Goal: Information Seeking & Learning: Learn about a topic

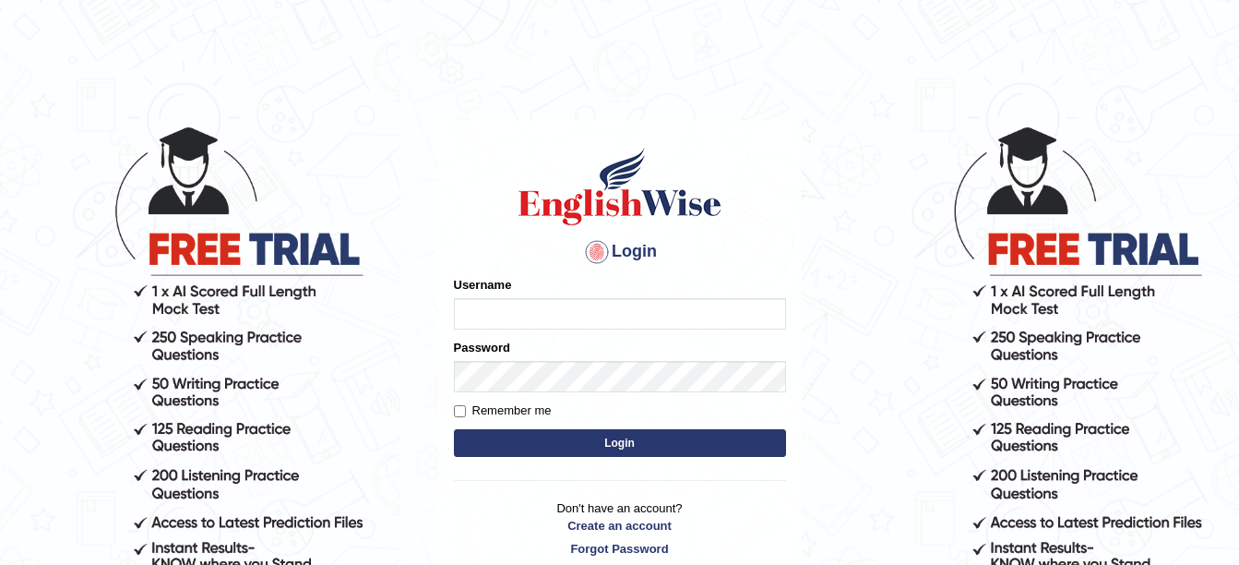
type input "amitpandey_parramatta"
click at [575, 439] on button "Login" at bounding box center [620, 443] width 332 height 28
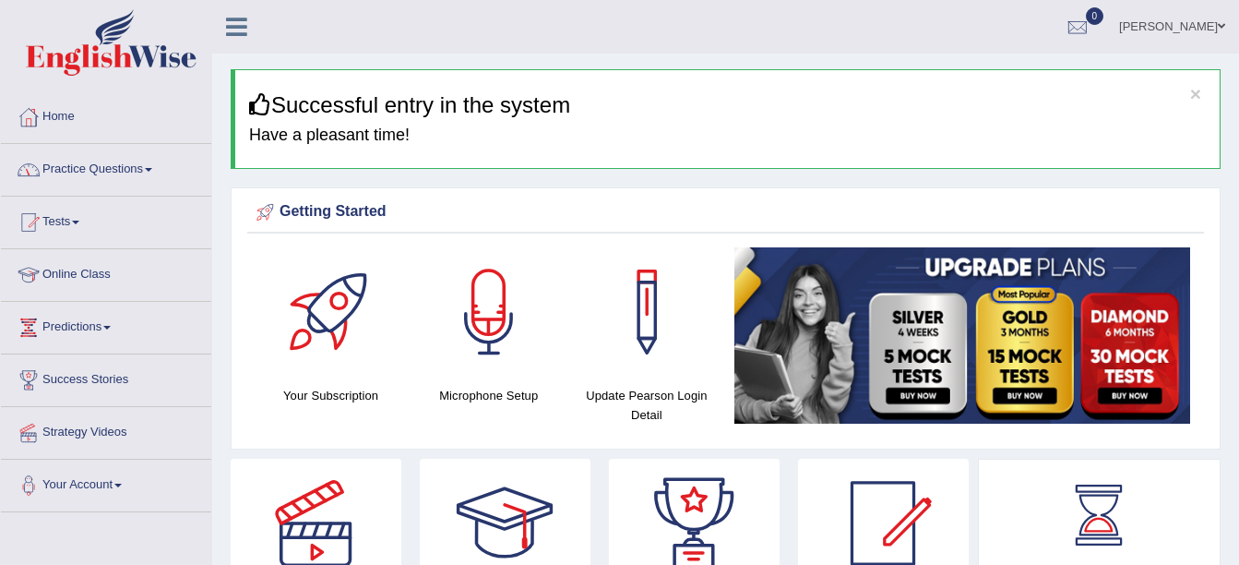
click at [152, 169] on span at bounding box center [148, 170] width 7 height 4
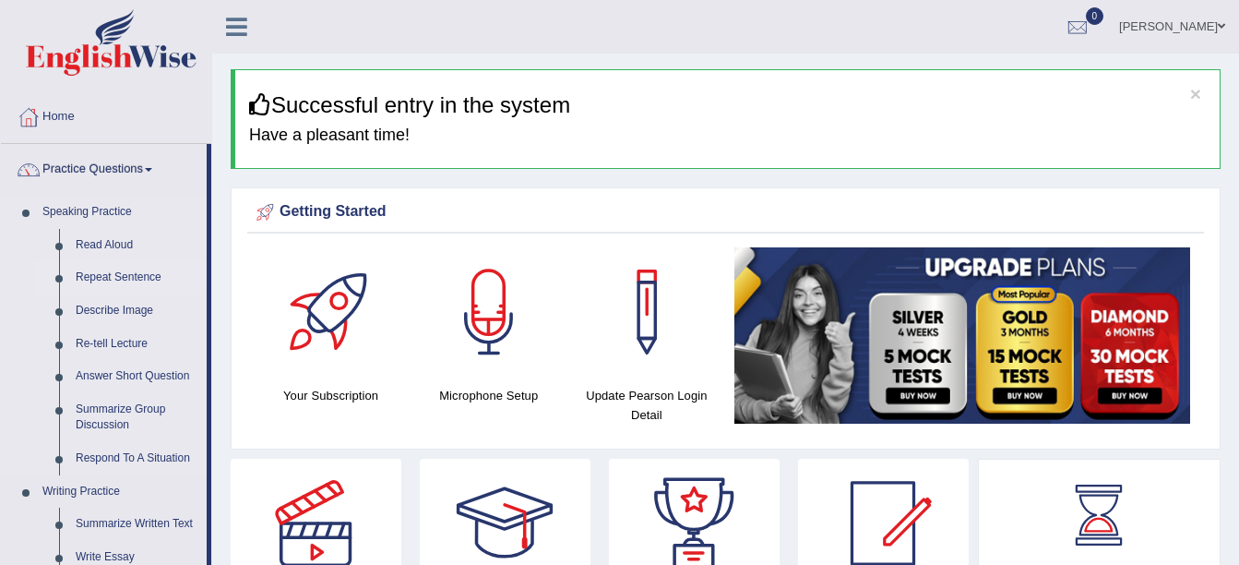
click at [107, 270] on link "Repeat Sentence" at bounding box center [136, 277] width 139 height 33
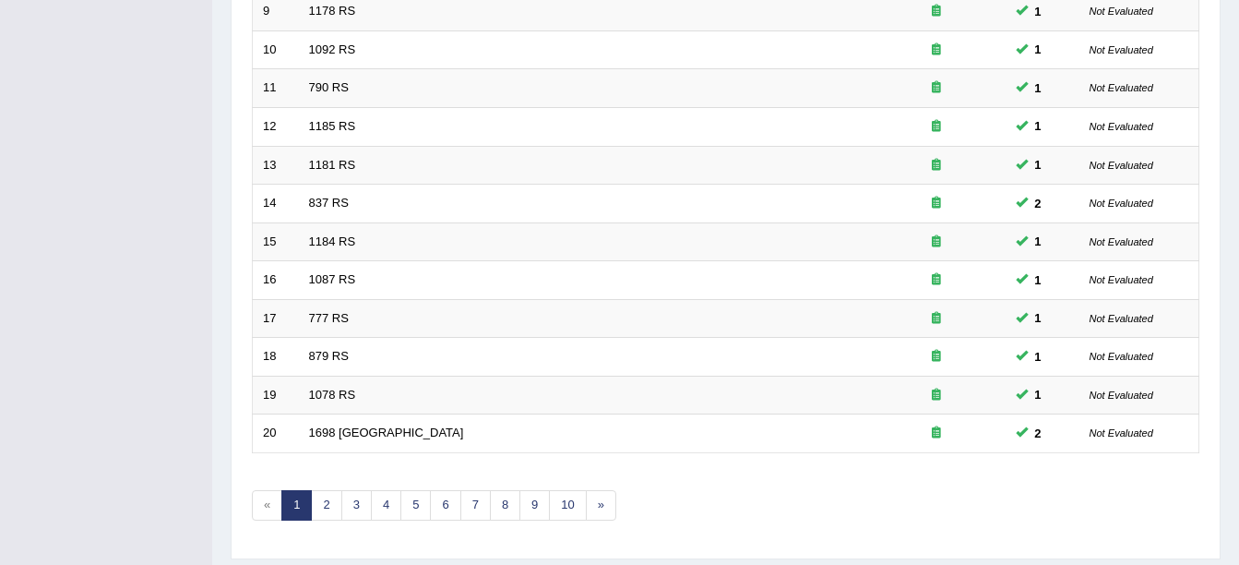
scroll to position [657, 0]
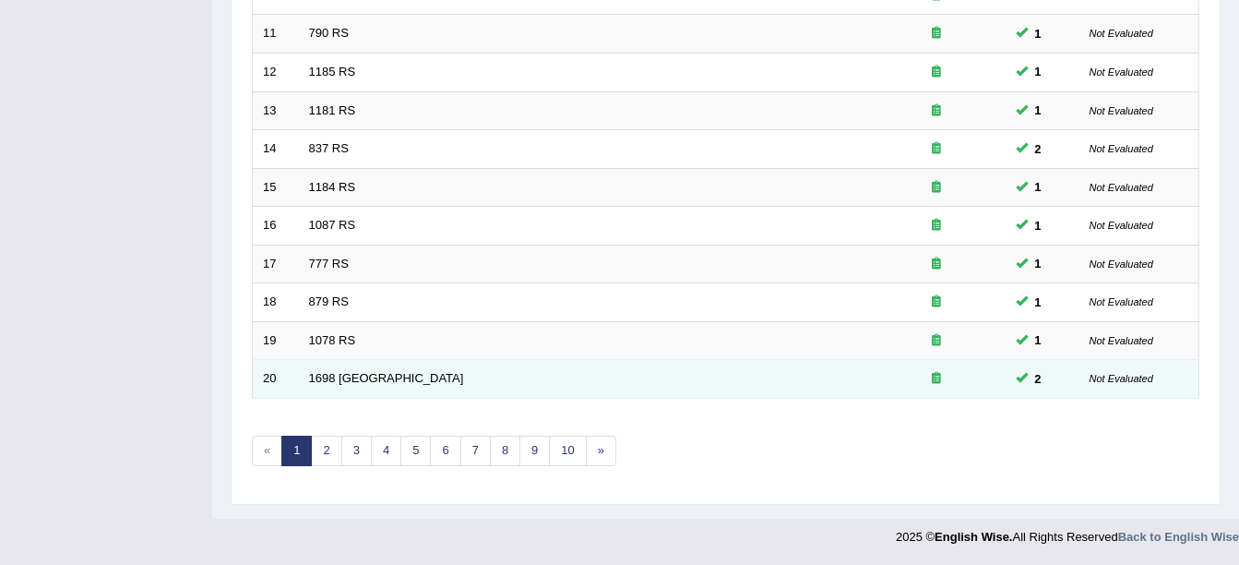
click at [559, 396] on td "1698 RS" at bounding box center [583, 379] width 569 height 39
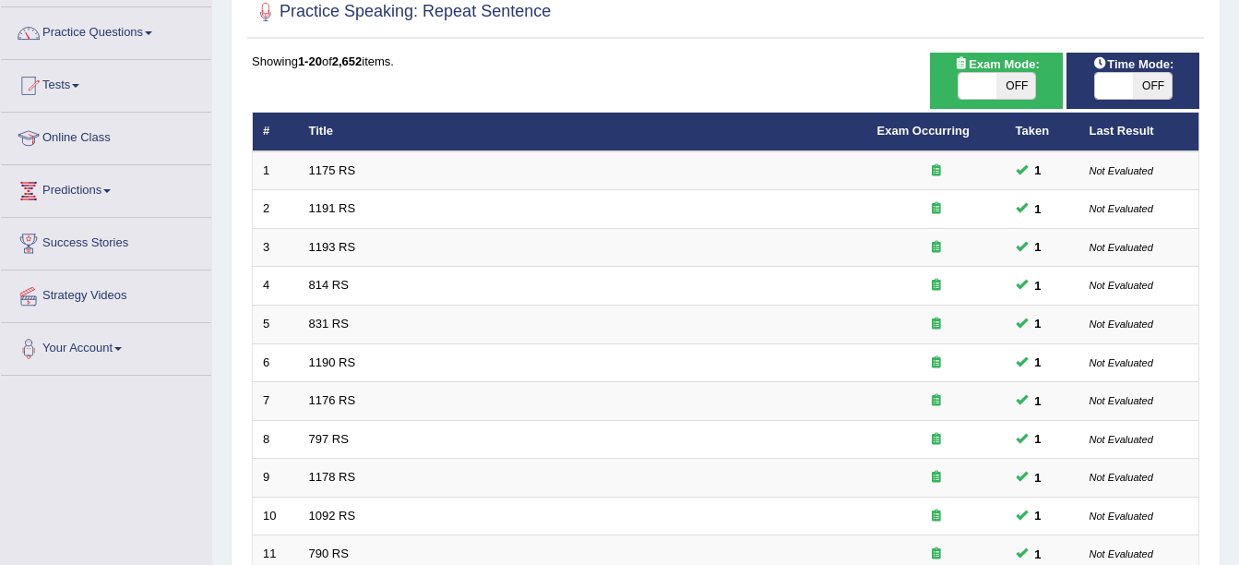
scroll to position [136, 0]
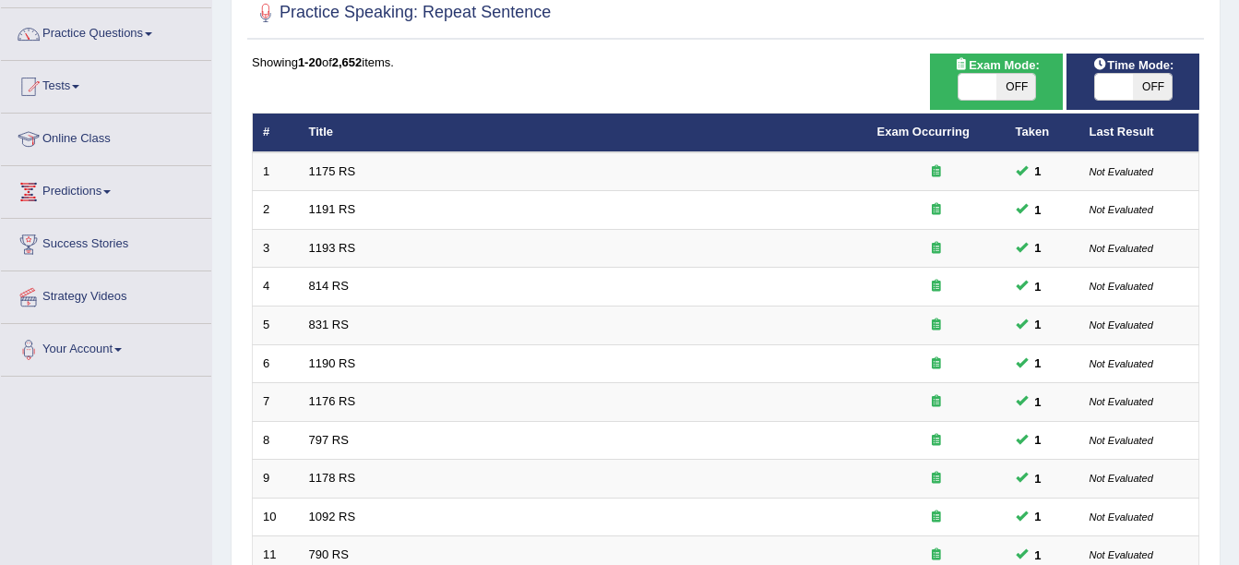
click at [1011, 84] on span "OFF" at bounding box center [1016, 87] width 39 height 26
checkbox input "true"
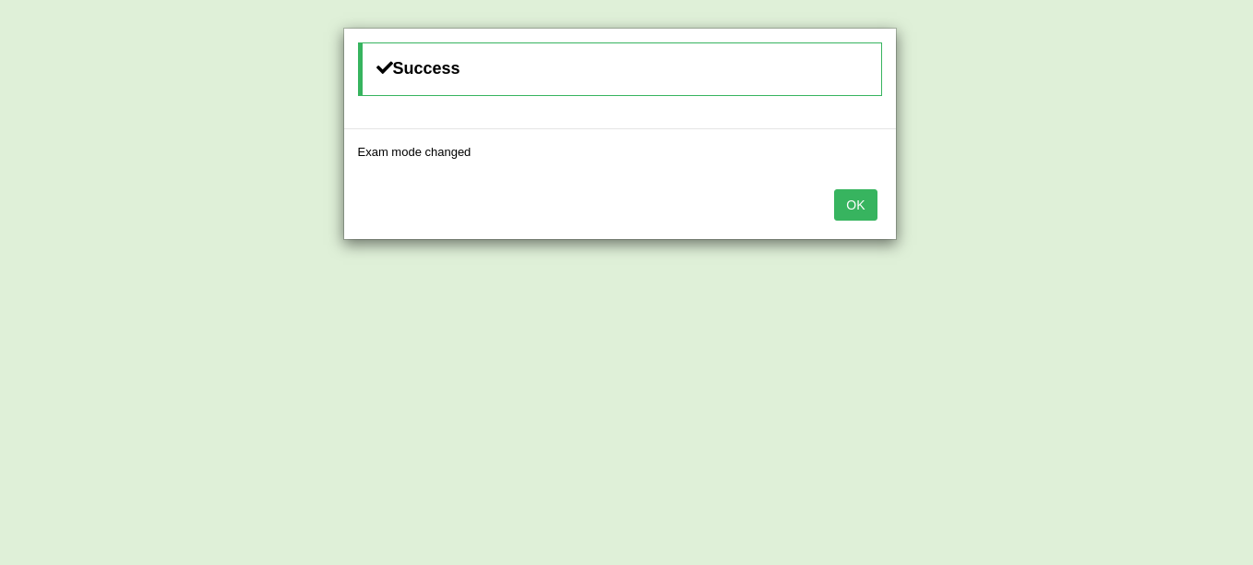
click at [862, 210] on button "OK" at bounding box center [855, 204] width 42 height 31
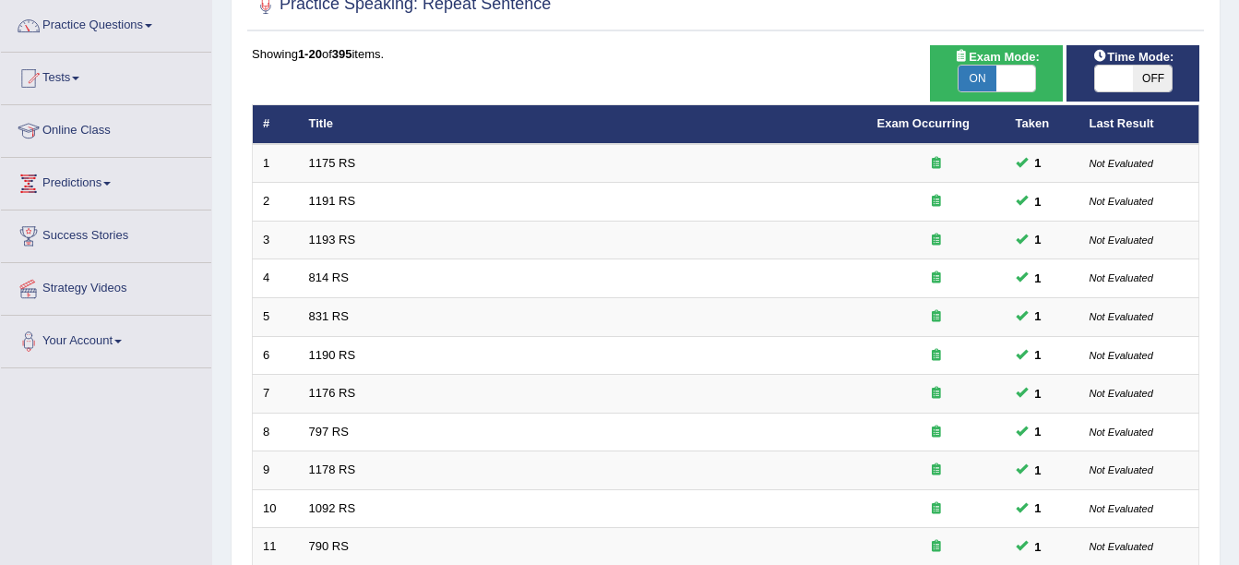
scroll to position [174, 0]
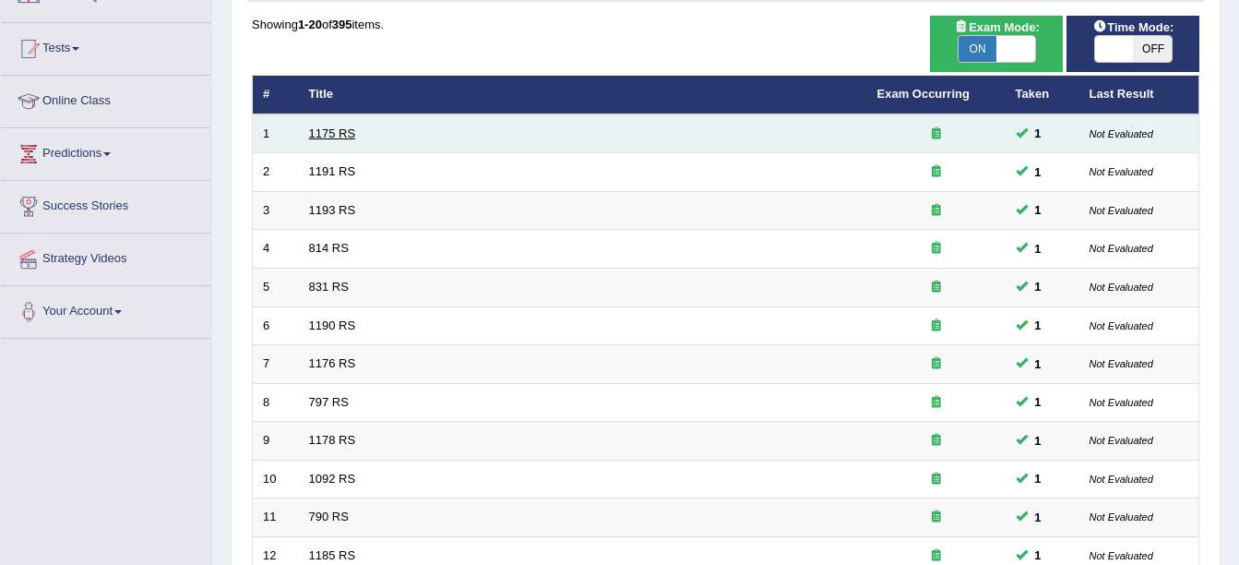
click at [339, 127] on link "1175 RS" at bounding box center [332, 133] width 47 height 14
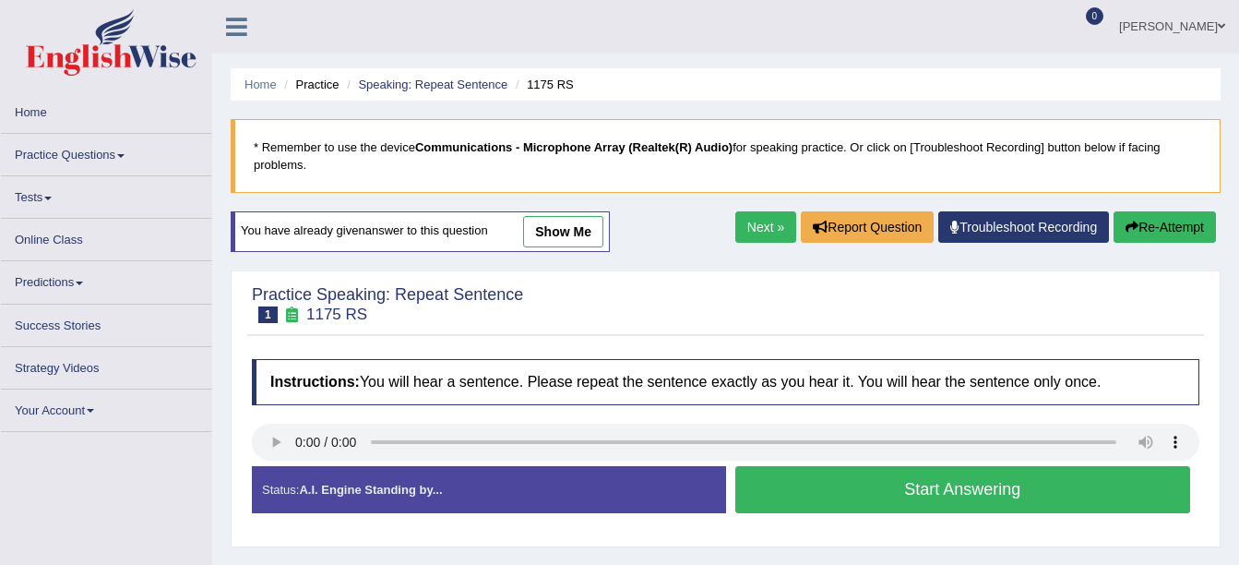
scroll to position [130, 0]
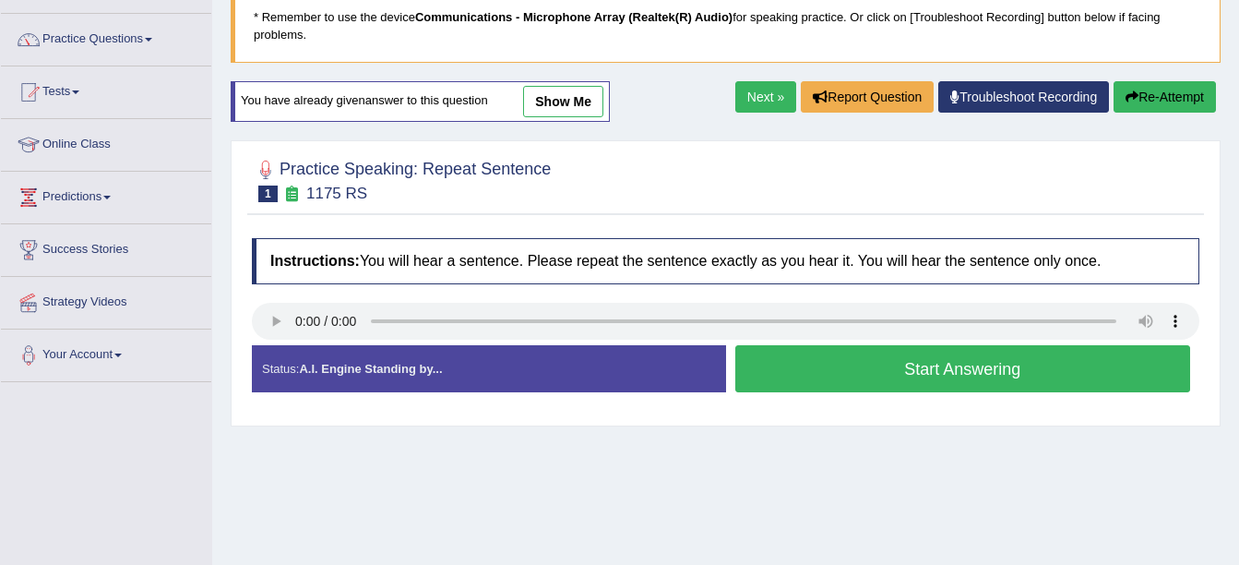
click at [844, 361] on button "Start Answering" at bounding box center [964, 368] width 456 height 47
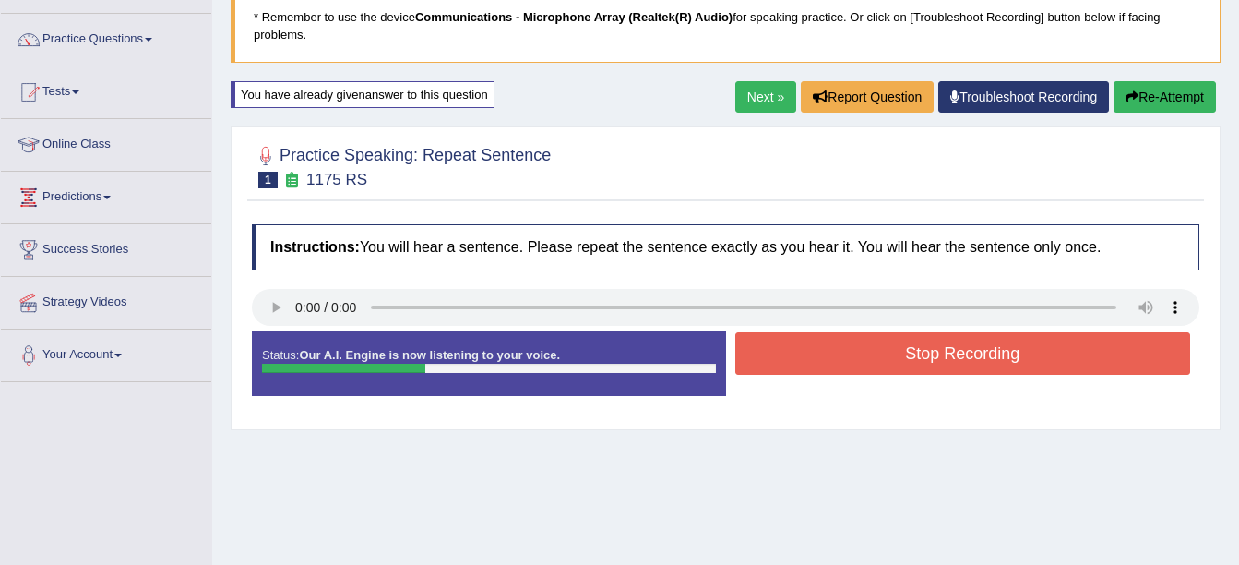
click at [877, 358] on button "Stop Recording" at bounding box center [964, 353] width 456 height 42
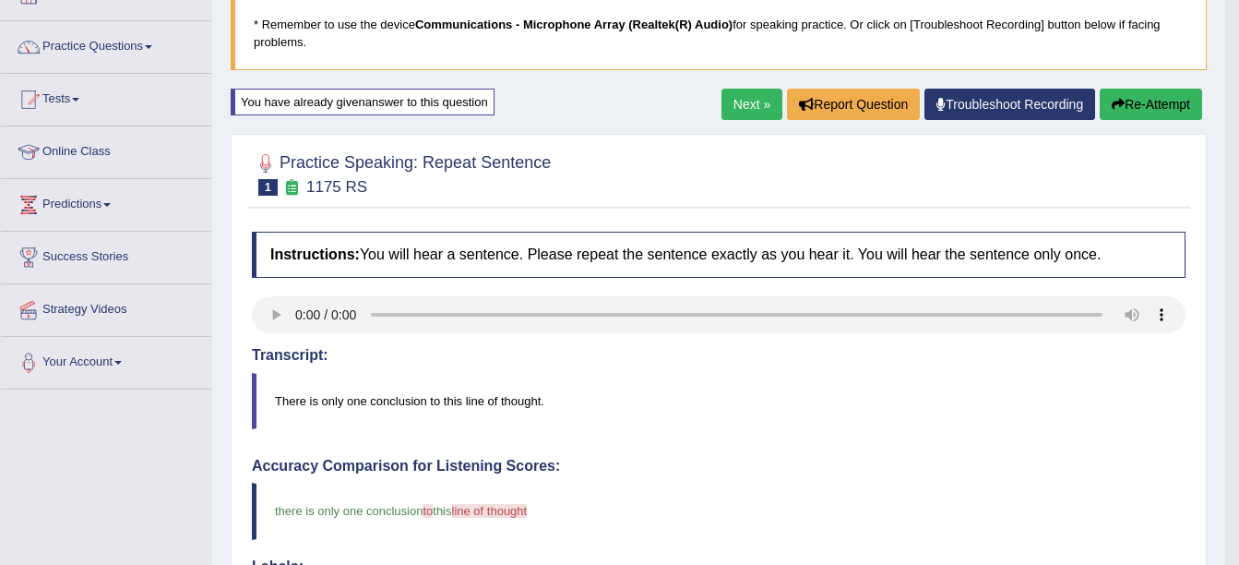
scroll to position [122, 0]
click at [756, 101] on link "Next »" at bounding box center [752, 105] width 61 height 31
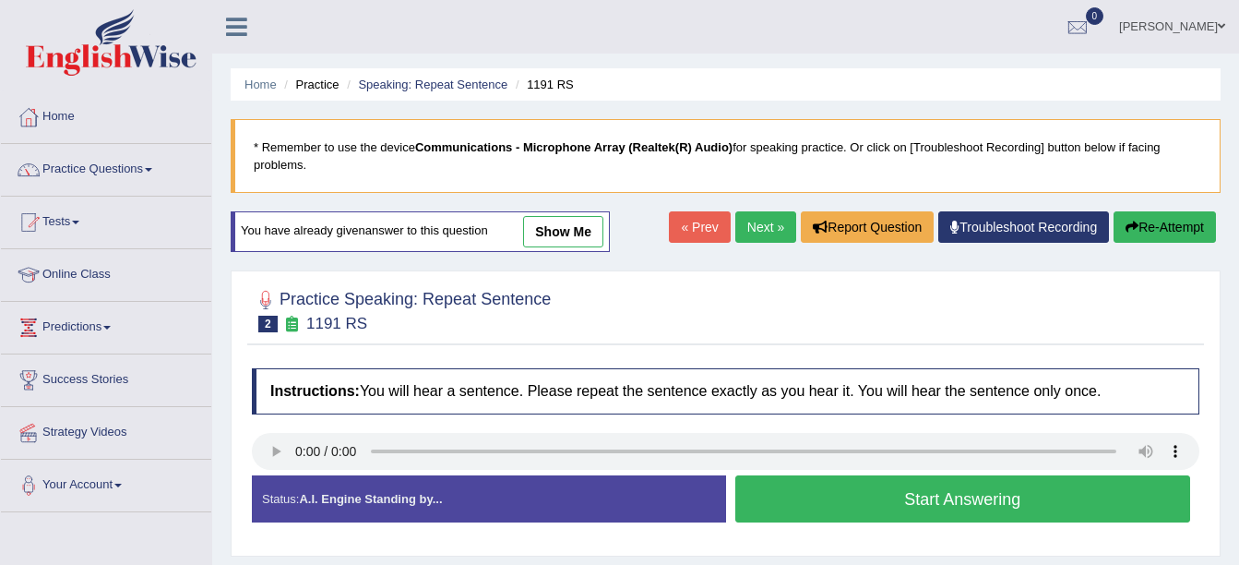
click at [823, 507] on button "Start Answering" at bounding box center [964, 498] width 456 height 47
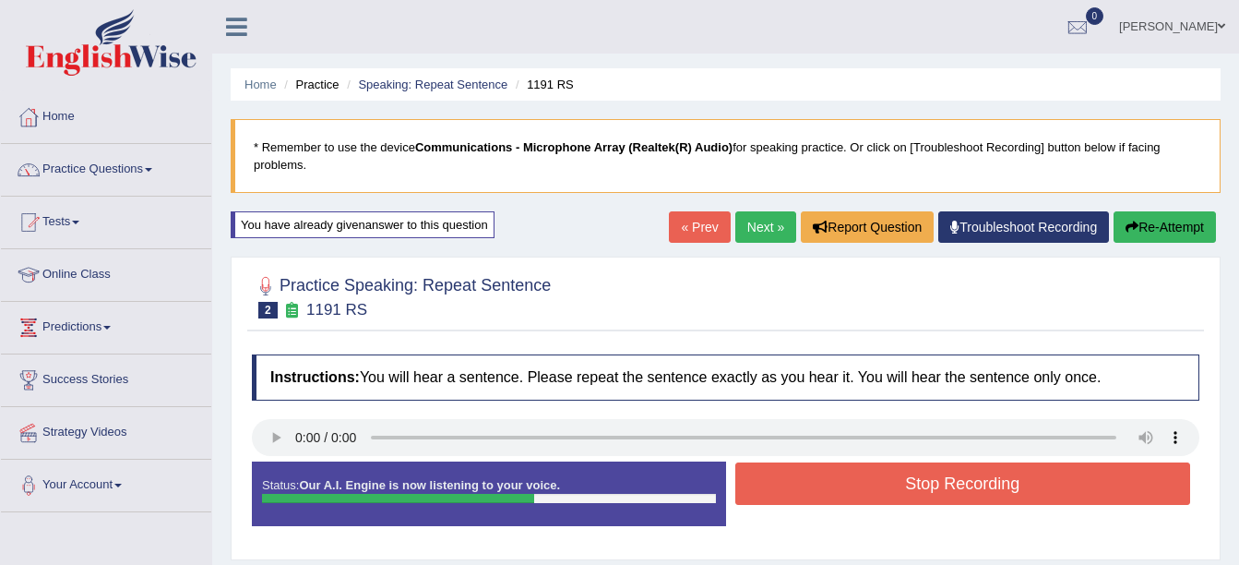
click at [885, 488] on button "Stop Recording" at bounding box center [964, 483] width 456 height 42
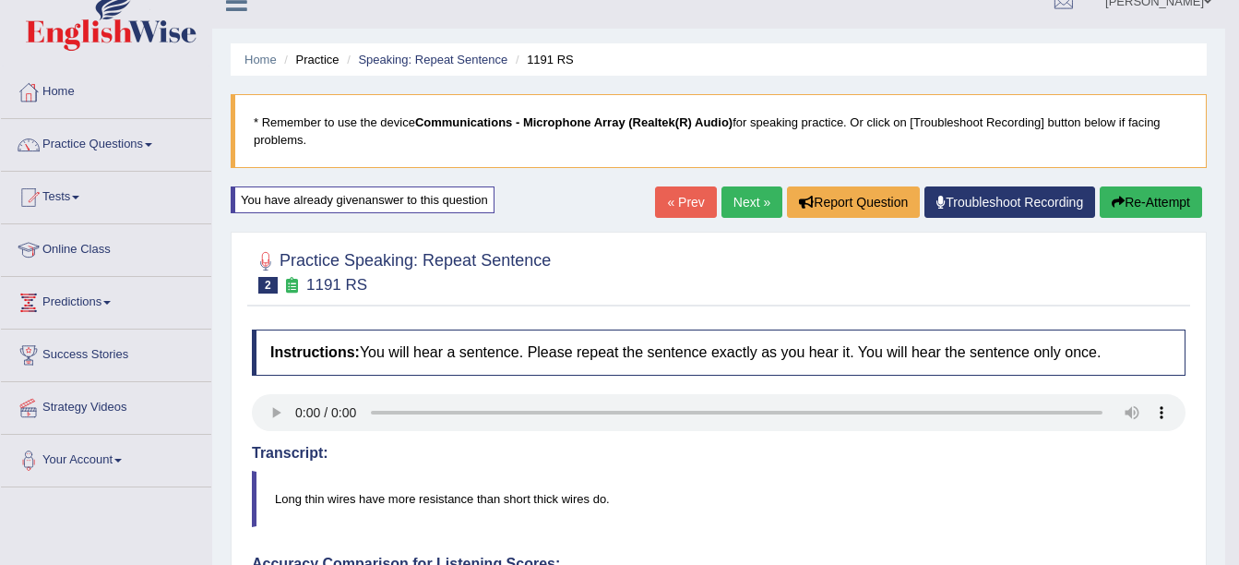
scroll to position [23, 0]
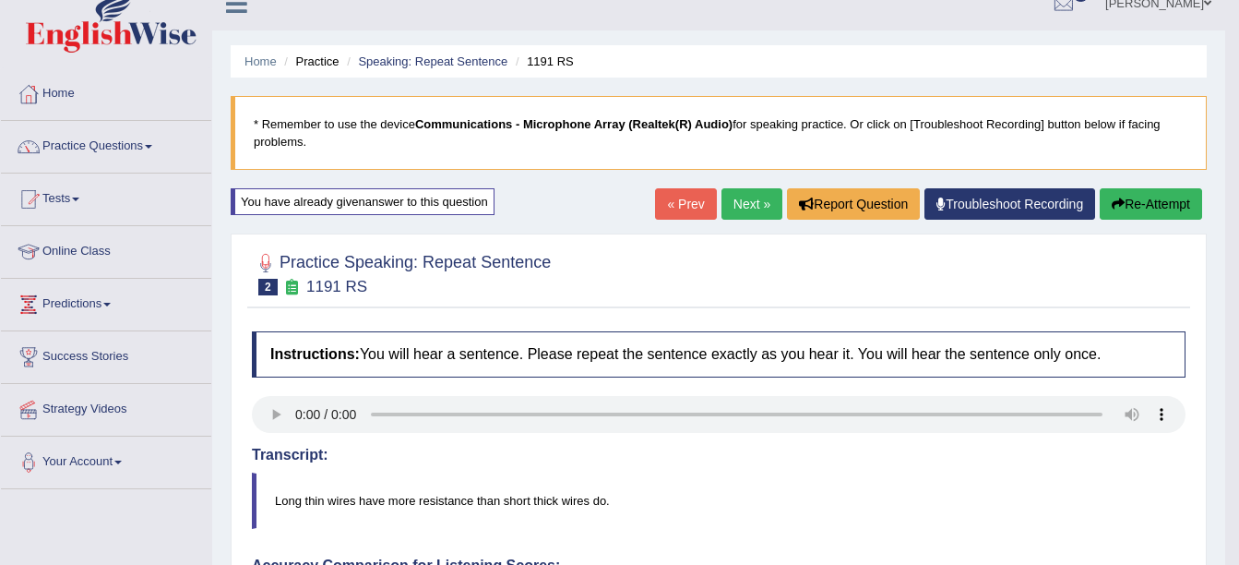
click at [753, 194] on link "Next »" at bounding box center [752, 203] width 61 height 31
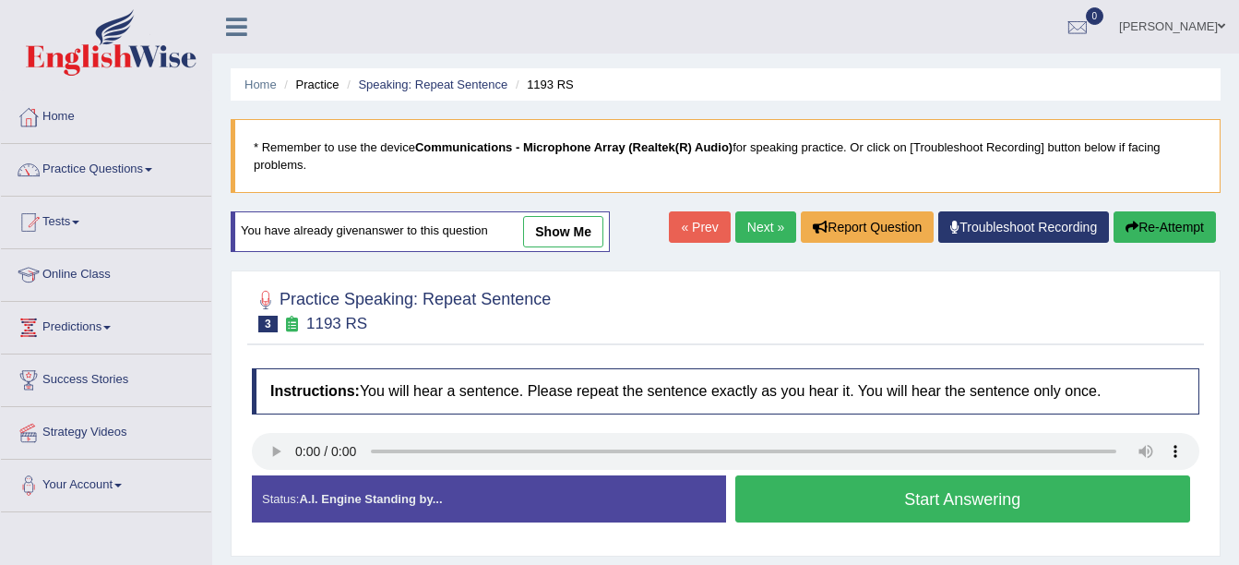
click at [805, 504] on button "Start Answering" at bounding box center [964, 498] width 456 height 47
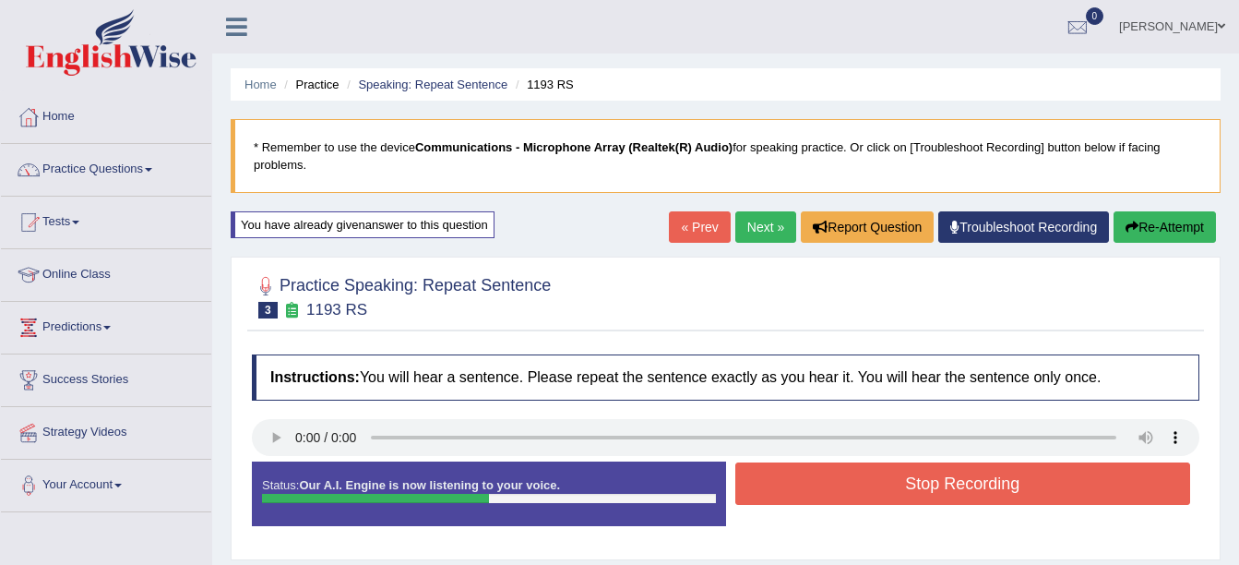
click at [908, 497] on button "Stop Recording" at bounding box center [964, 483] width 456 height 42
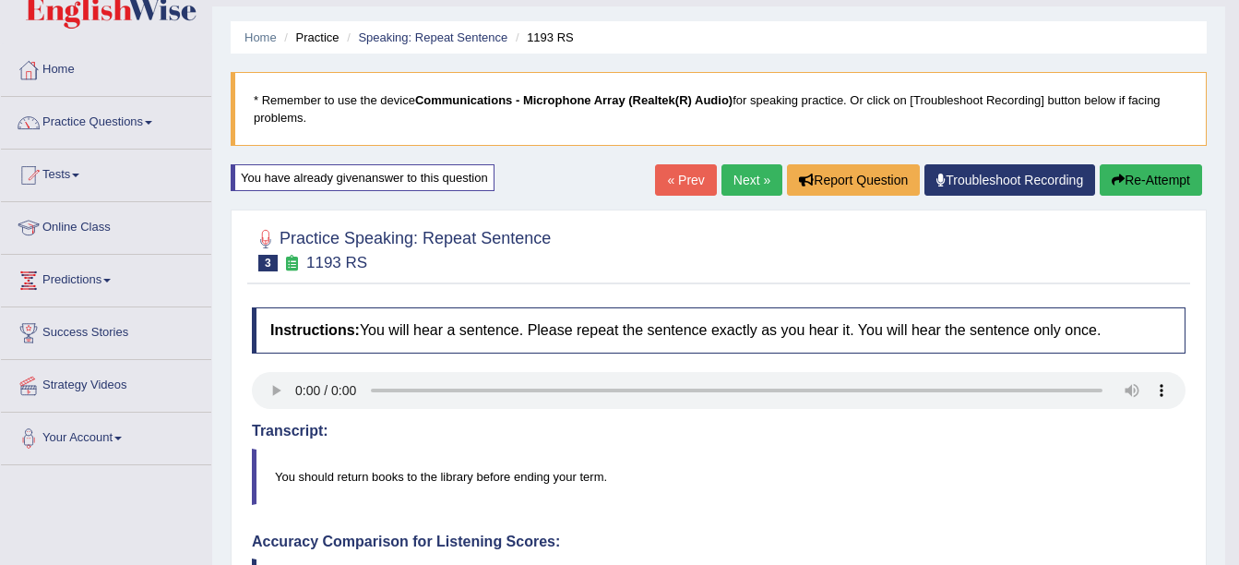
scroll to position [37, 0]
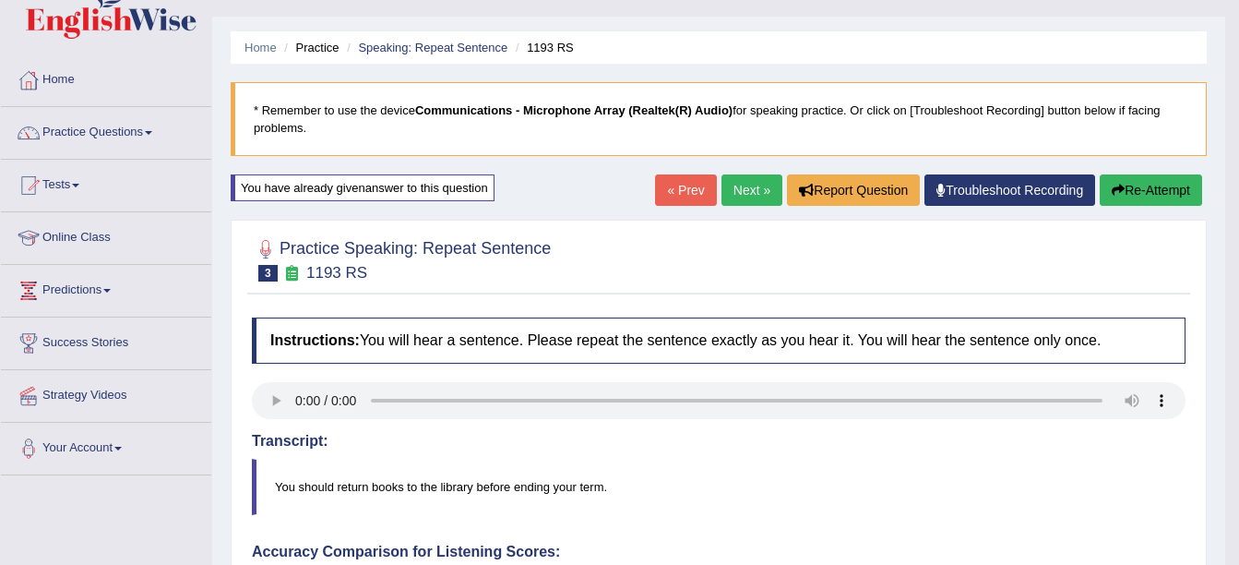
click at [1141, 186] on button "Re-Attempt" at bounding box center [1151, 189] width 102 height 31
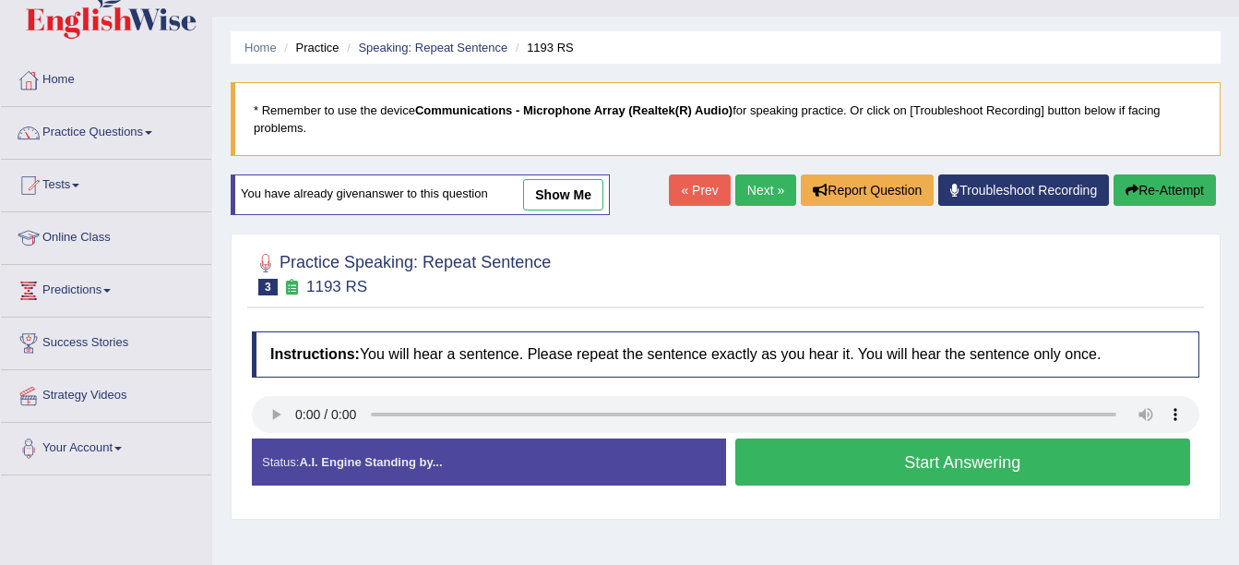
click at [837, 456] on button "Start Answering" at bounding box center [964, 461] width 456 height 47
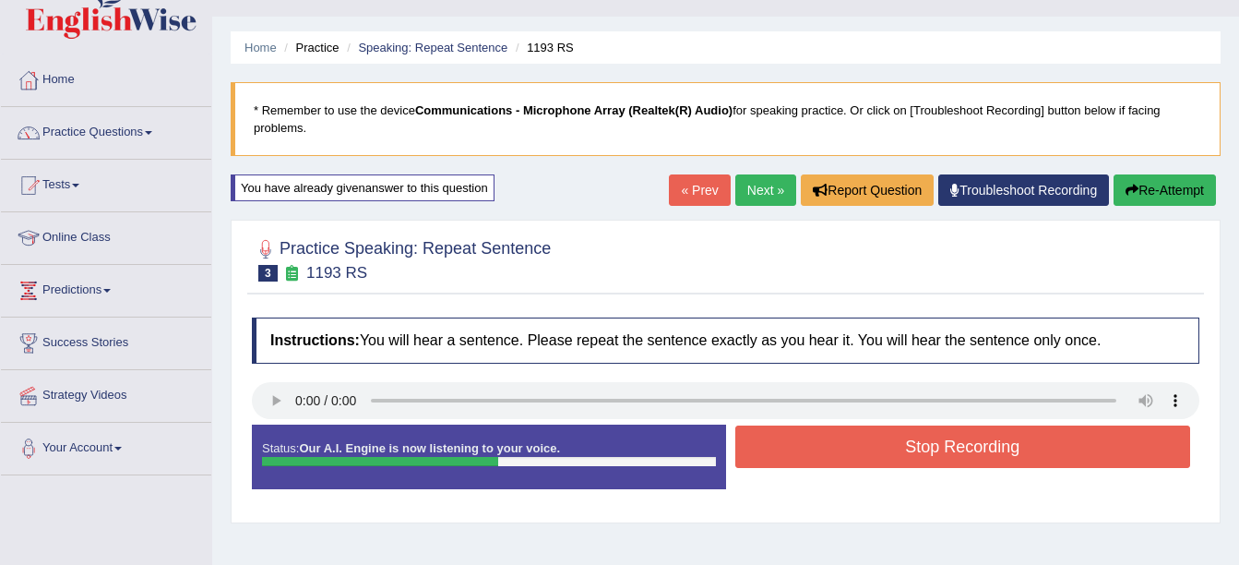
click at [893, 454] on button "Stop Recording" at bounding box center [964, 446] width 456 height 42
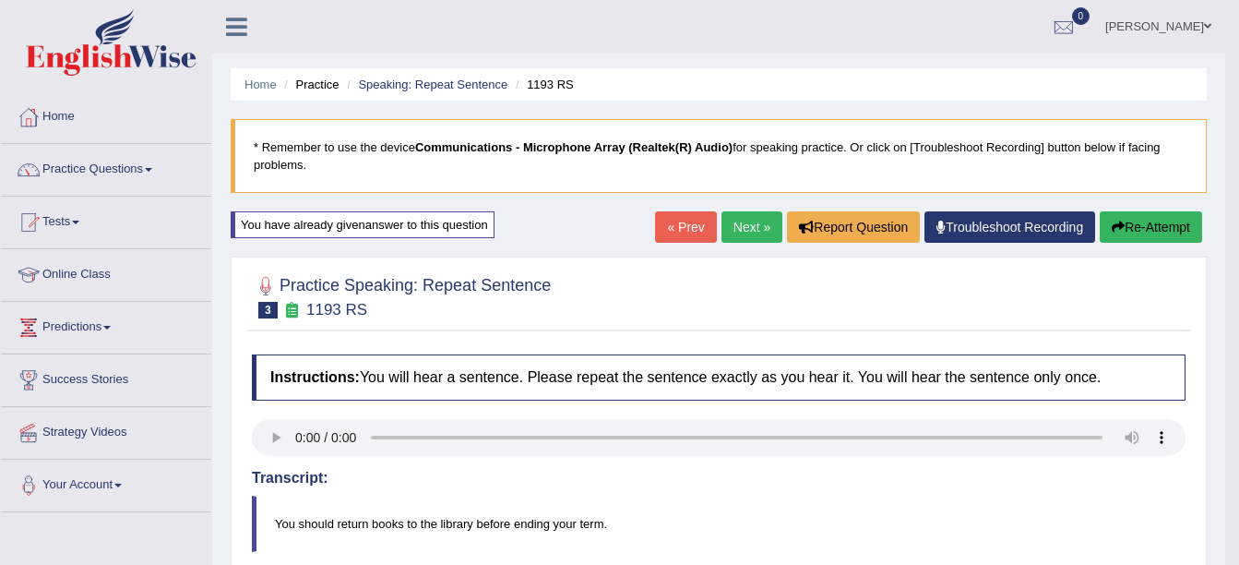
click at [760, 224] on link "Next »" at bounding box center [752, 226] width 61 height 31
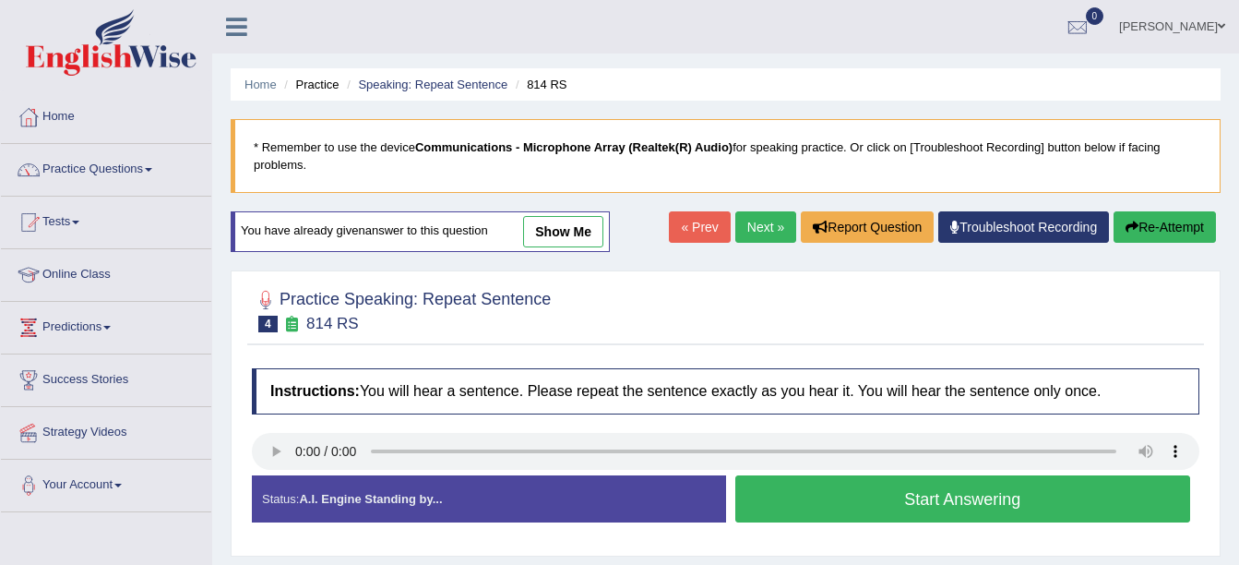
click at [874, 498] on button "Start Answering" at bounding box center [964, 498] width 456 height 47
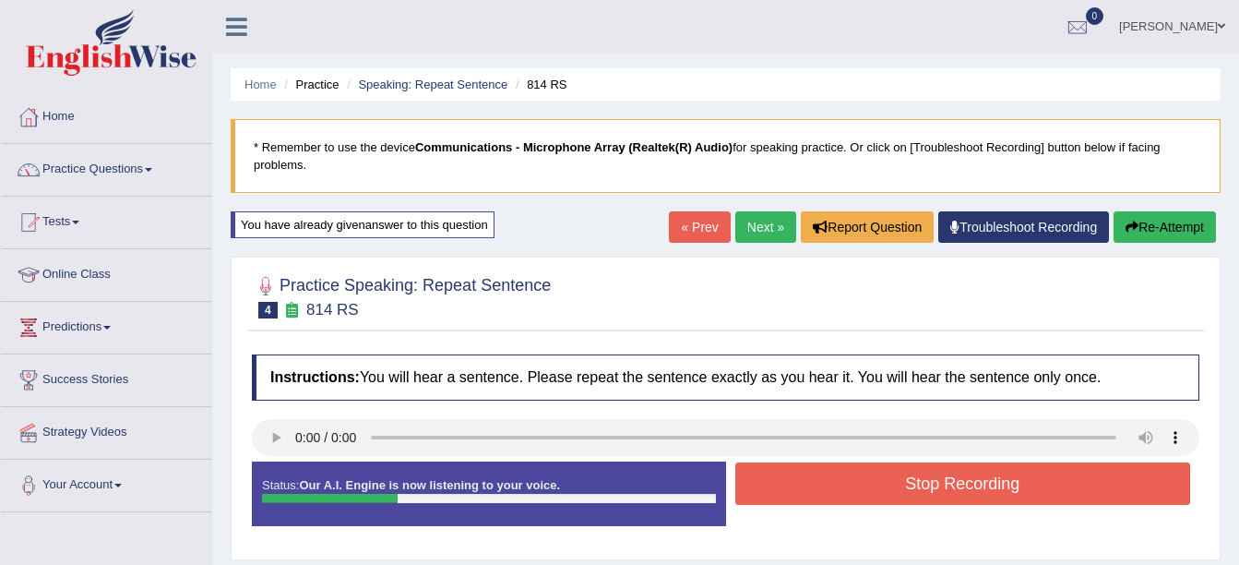
click at [892, 492] on button "Stop Recording" at bounding box center [964, 483] width 456 height 42
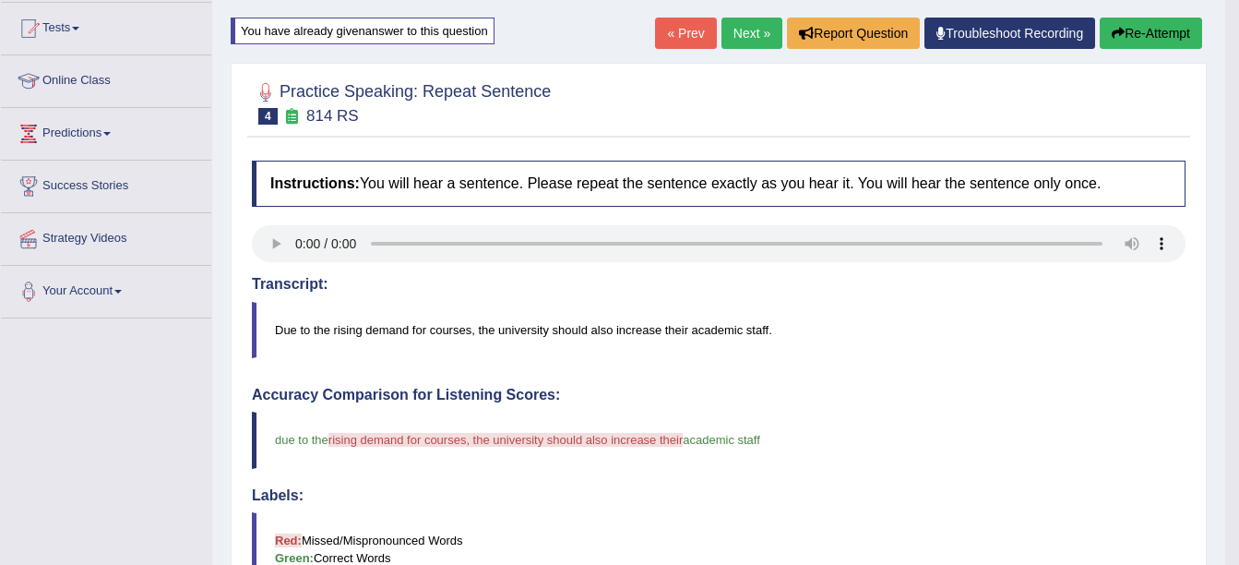
scroll to position [92, 0]
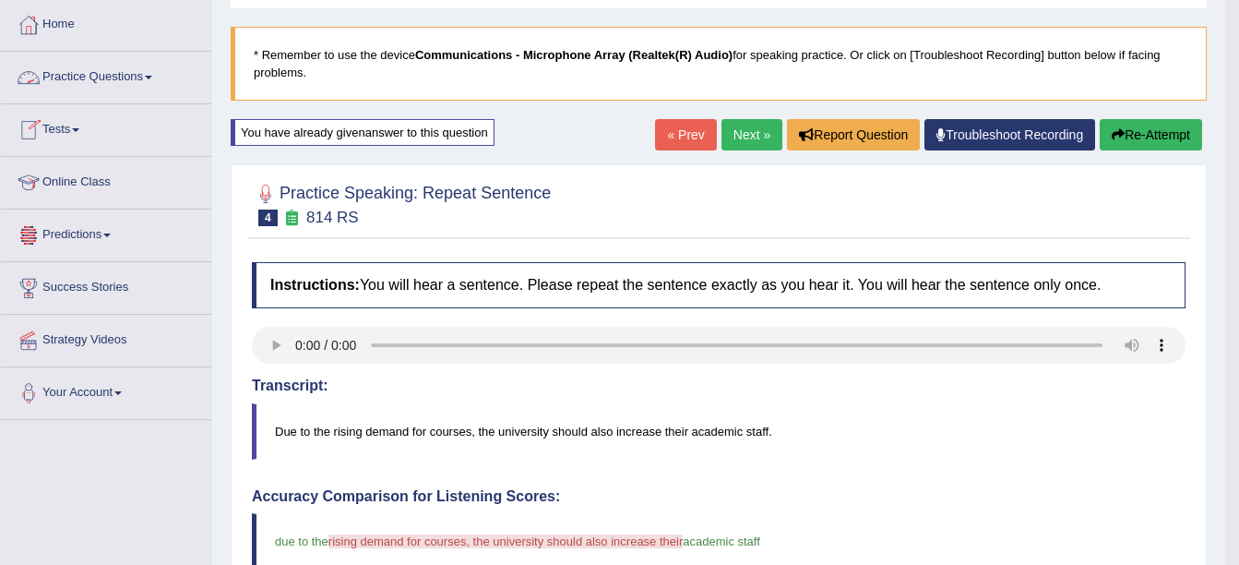
click at [152, 82] on link "Practice Questions" at bounding box center [106, 75] width 210 height 46
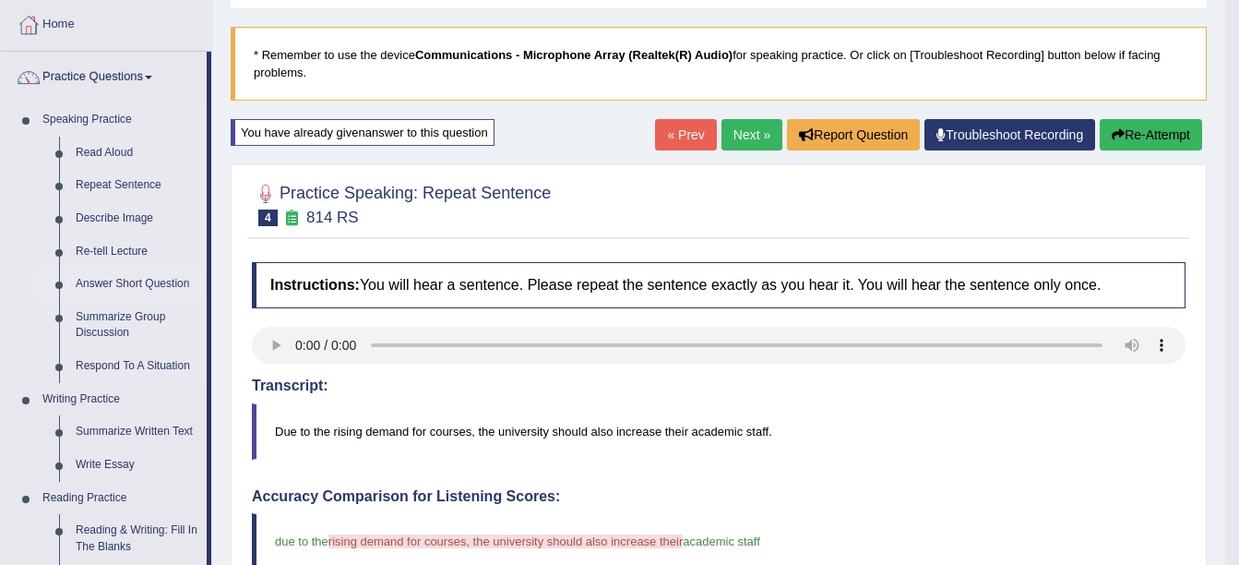
click at [171, 277] on link "Answer Short Question" at bounding box center [136, 284] width 139 height 33
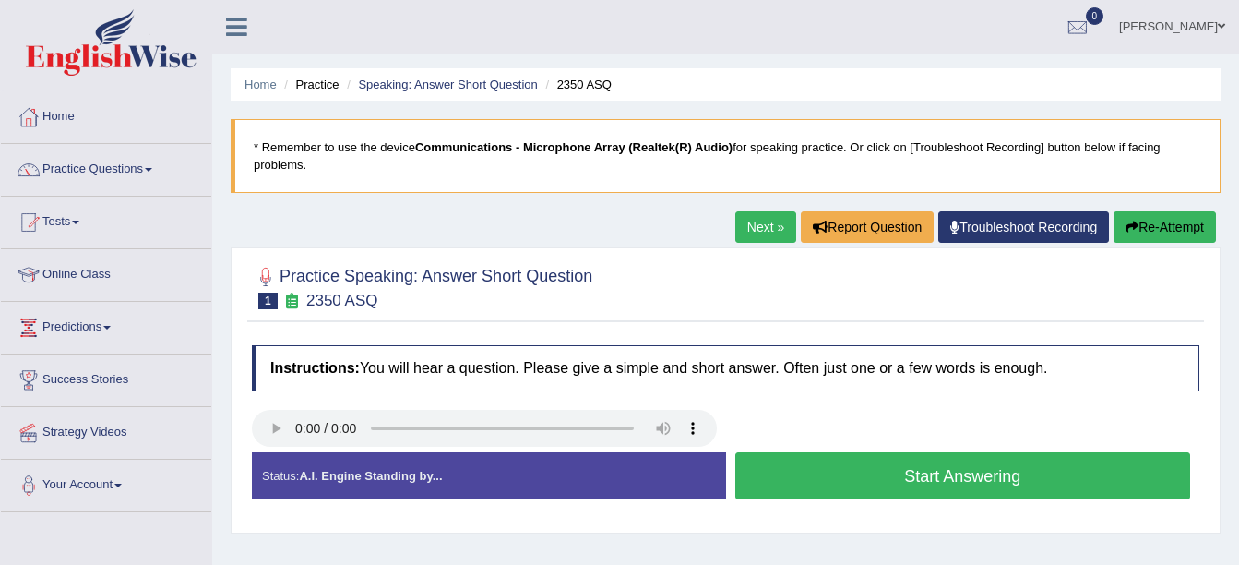
click at [781, 485] on button "Start Answering" at bounding box center [964, 475] width 456 height 47
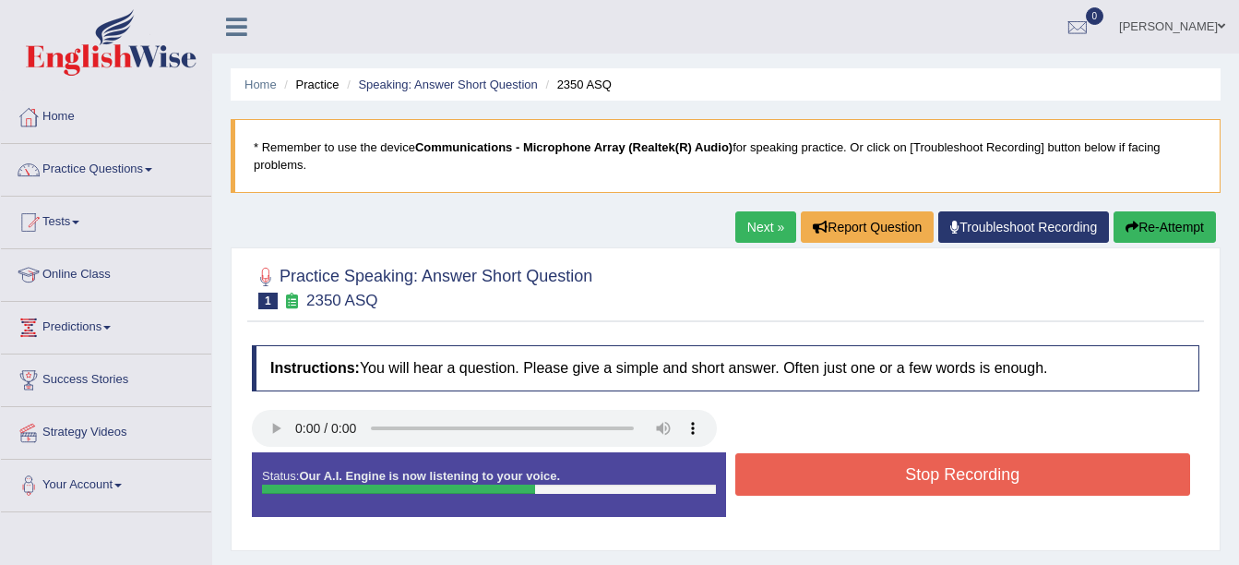
click at [781, 485] on button "Stop Recording" at bounding box center [964, 474] width 456 height 42
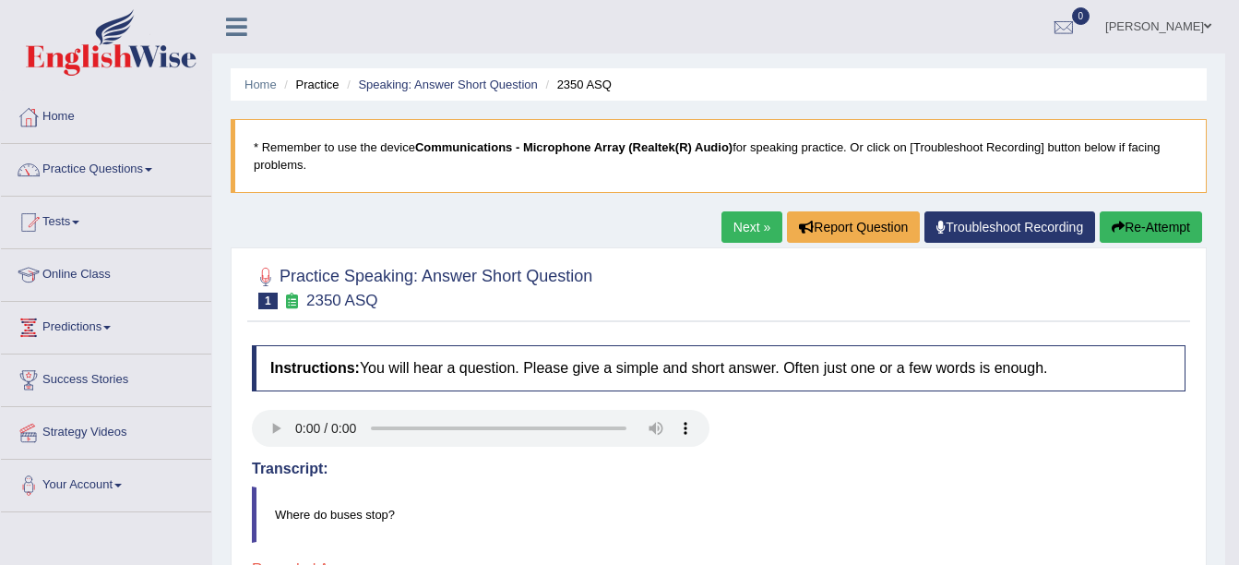
click at [734, 238] on link "Next »" at bounding box center [752, 226] width 61 height 31
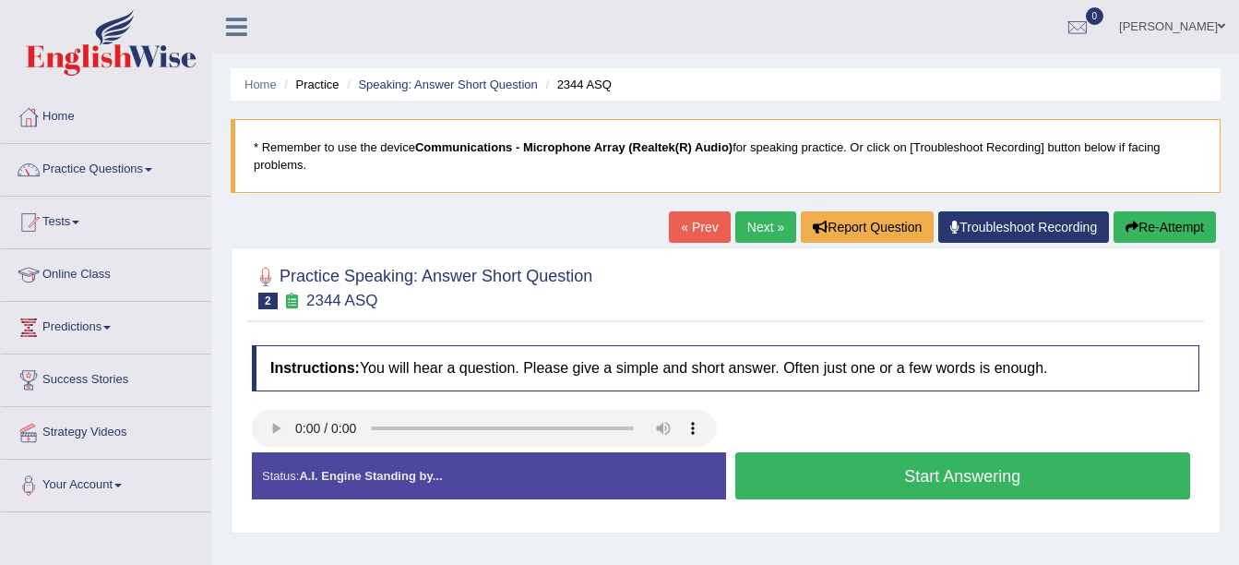
click at [846, 484] on button "Start Answering" at bounding box center [964, 475] width 456 height 47
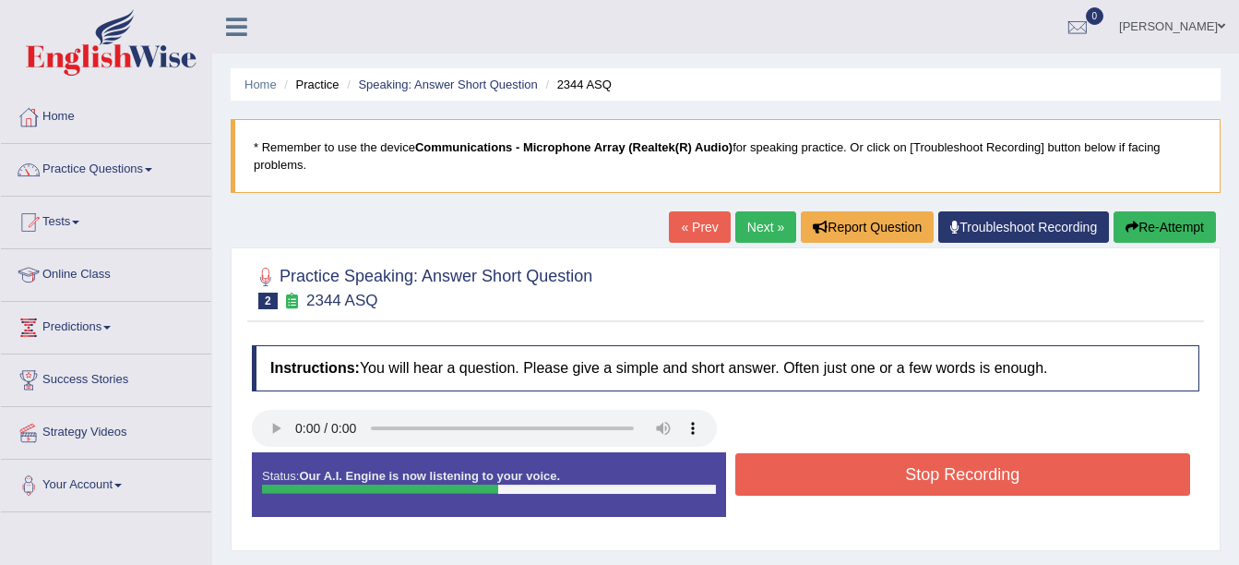
click at [846, 484] on button "Stop Recording" at bounding box center [964, 474] width 456 height 42
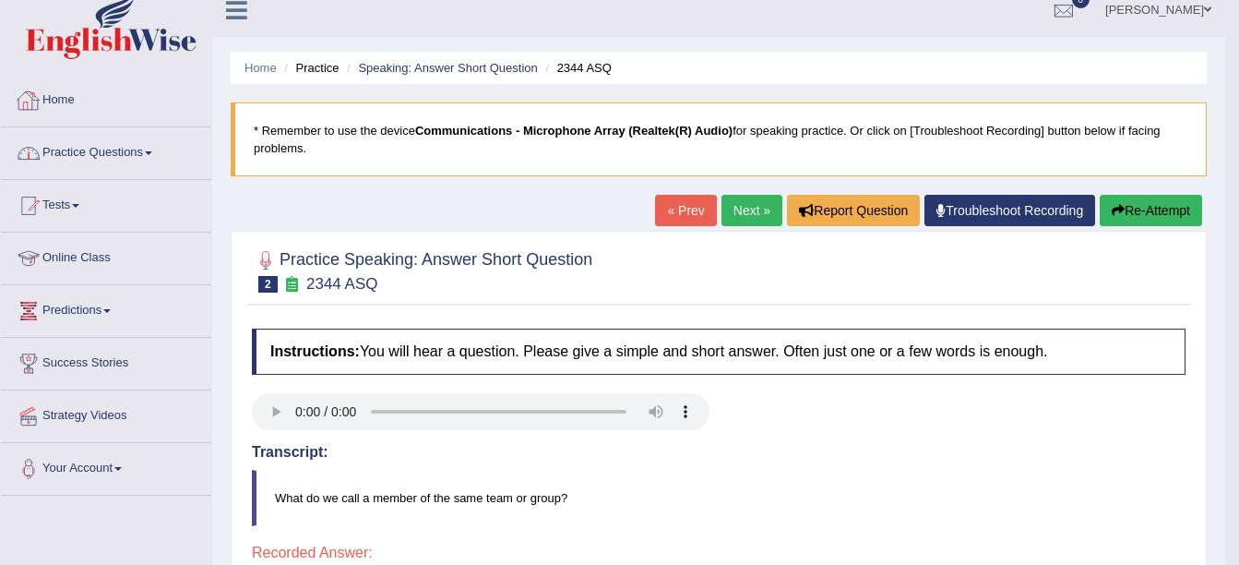
scroll to position [6, 0]
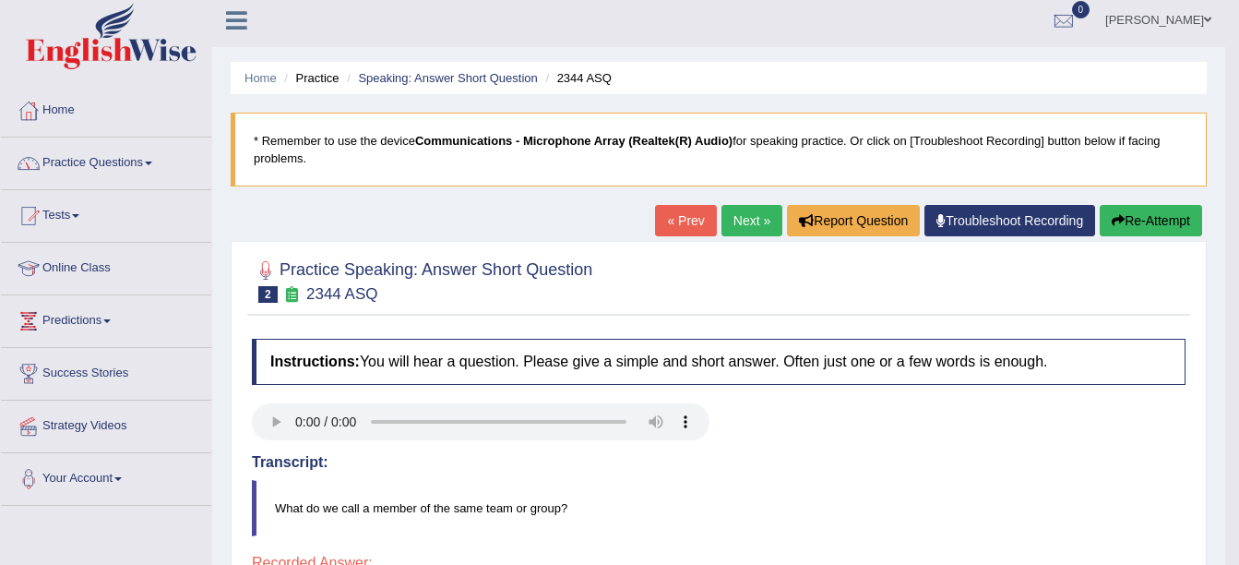
click at [152, 164] on span at bounding box center [148, 164] width 7 height 4
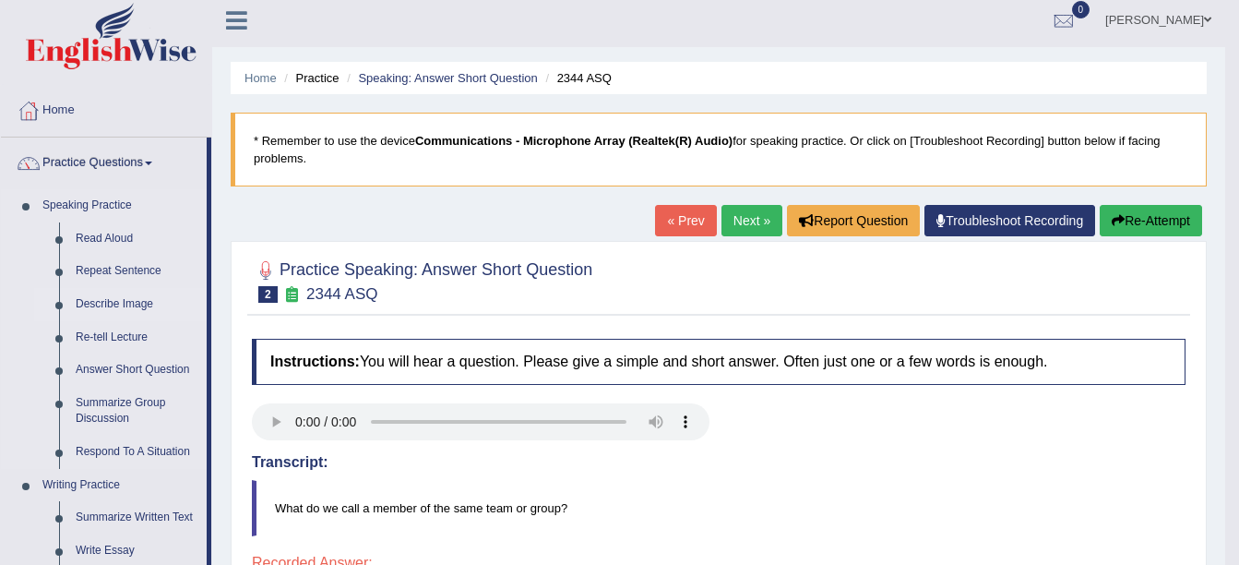
click at [129, 310] on link "Describe Image" at bounding box center [136, 304] width 139 height 33
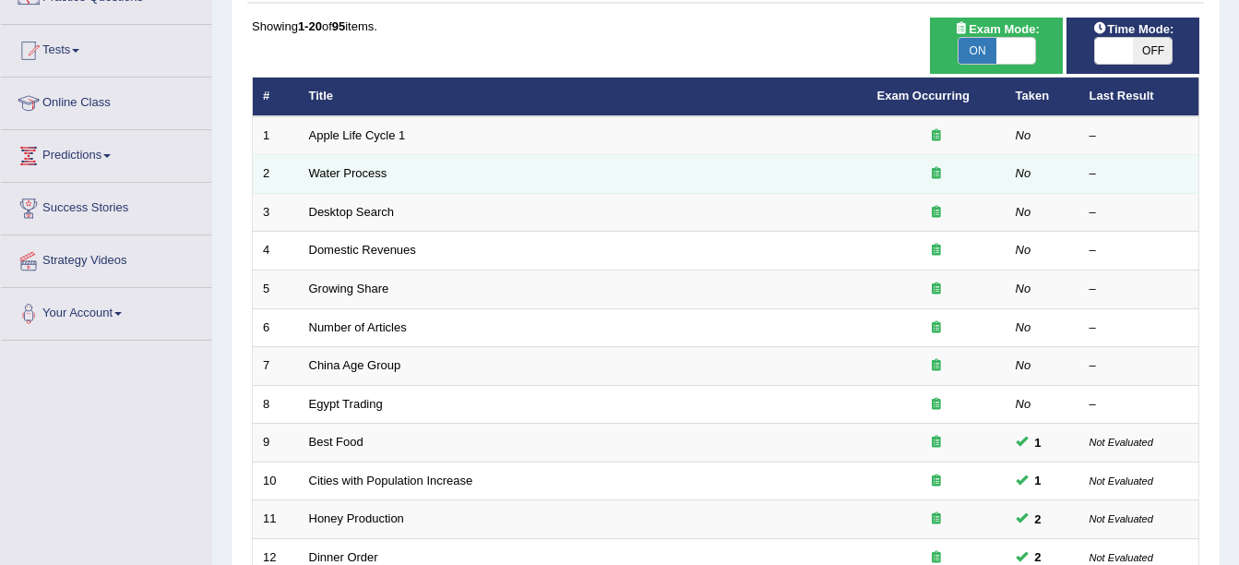
scroll to position [171, 0]
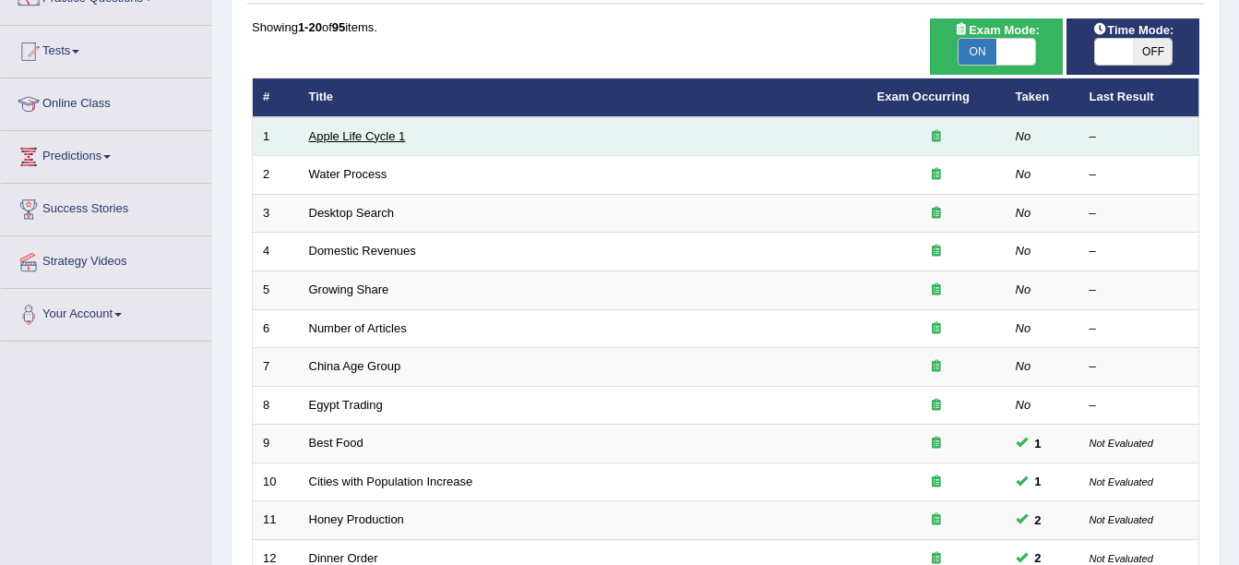
click at [350, 136] on link "Apple Life Cycle 1" at bounding box center [357, 136] width 97 height 14
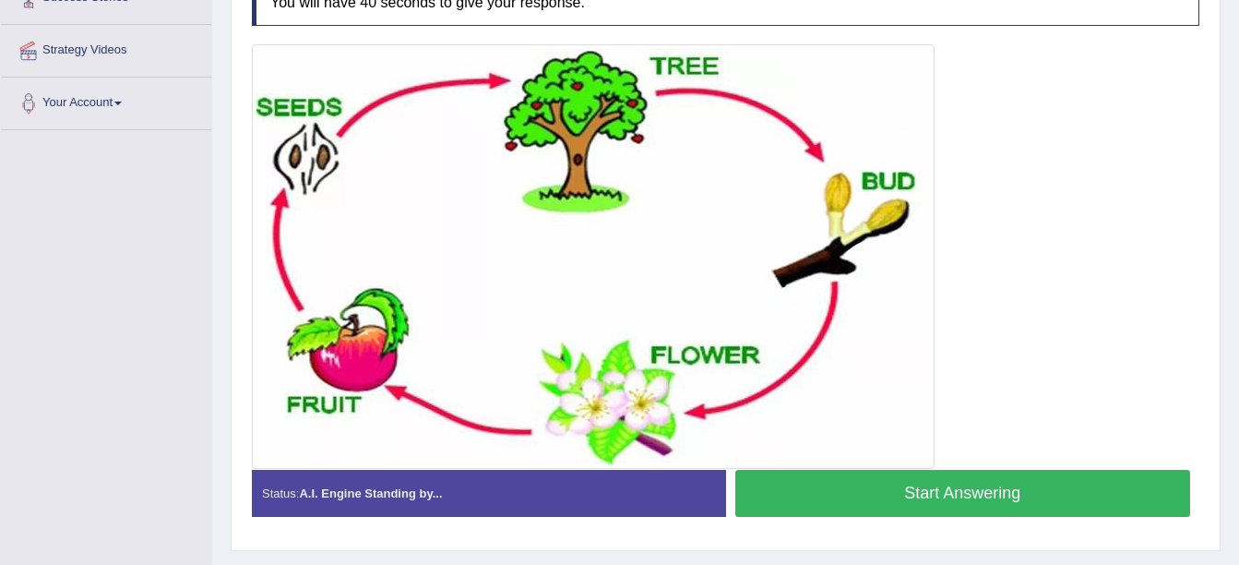
scroll to position [381, 0]
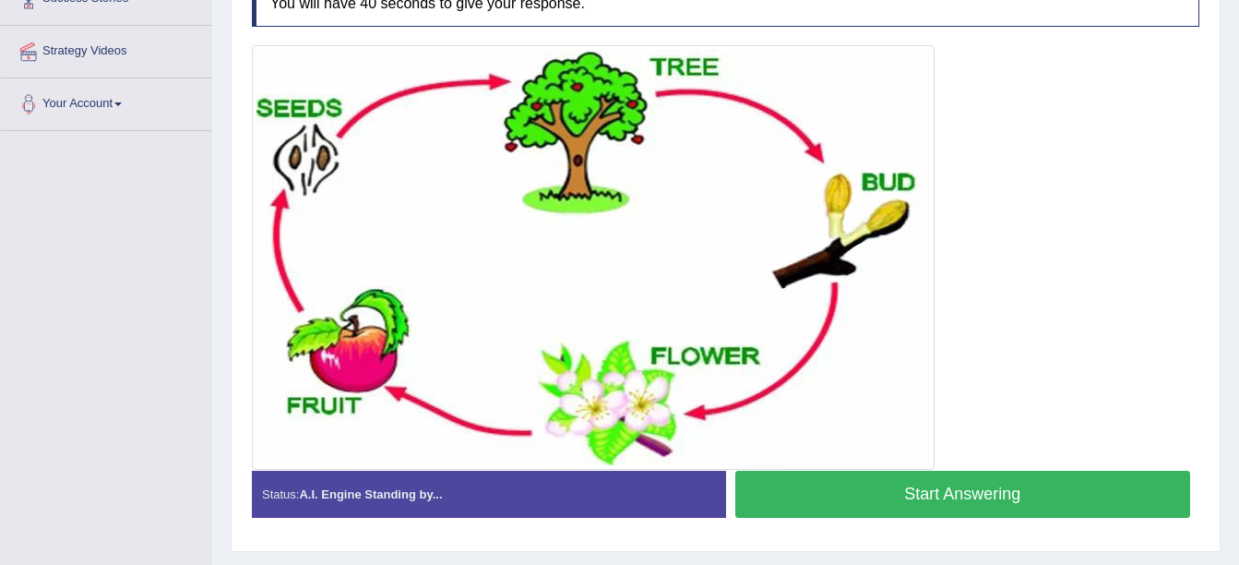
click at [892, 497] on button "Start Answering" at bounding box center [964, 494] width 456 height 47
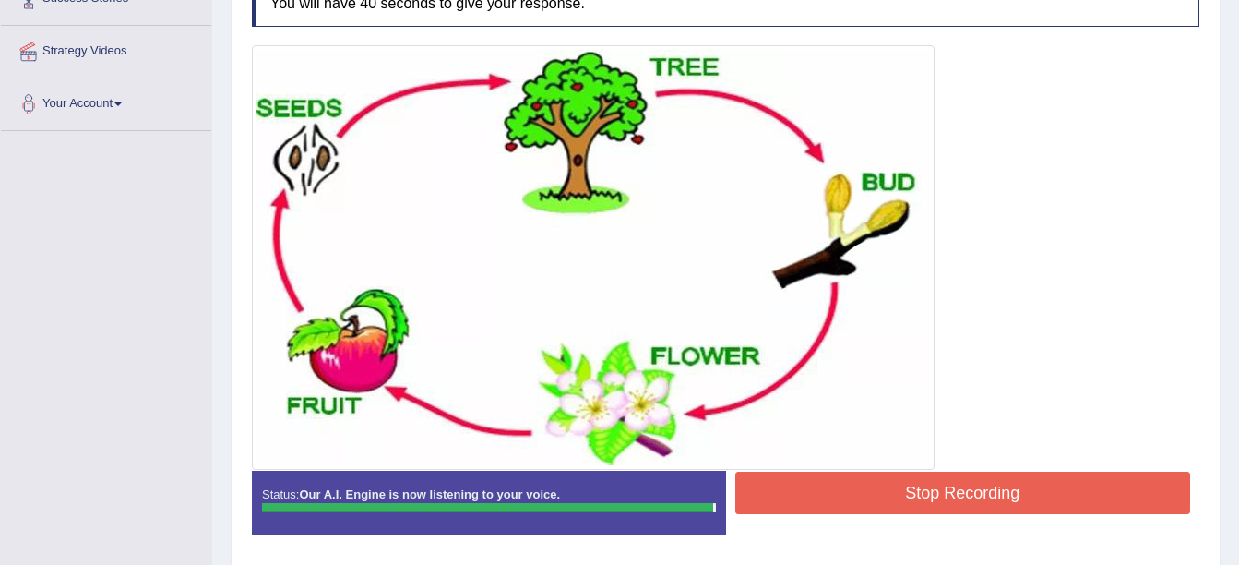
click at [965, 484] on button "Stop Recording" at bounding box center [964, 493] width 456 height 42
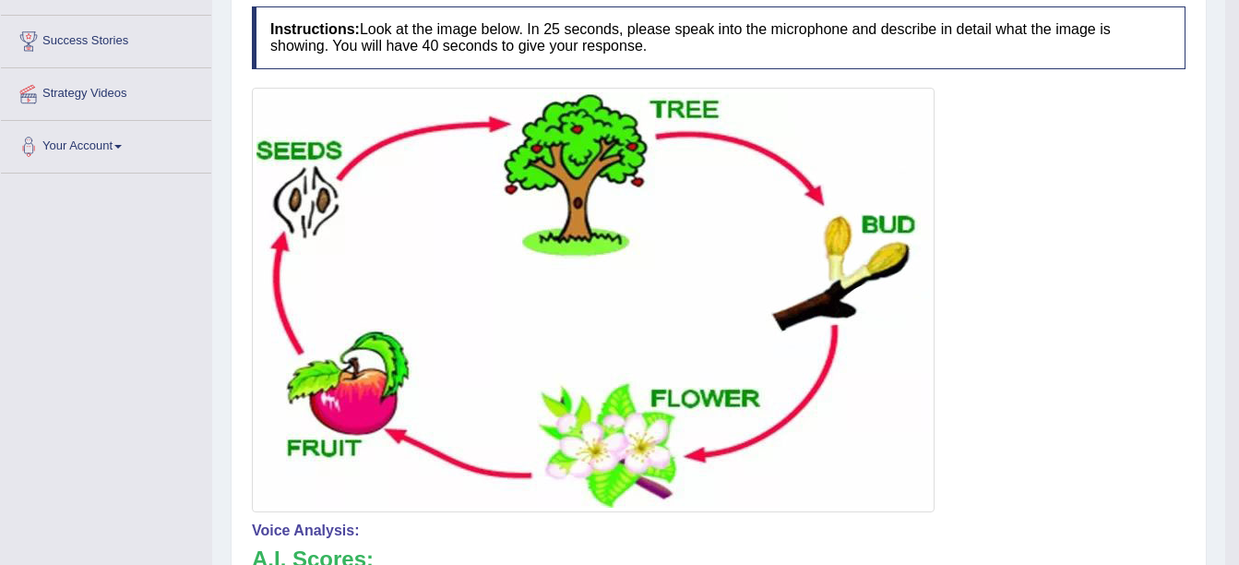
scroll to position [0, 0]
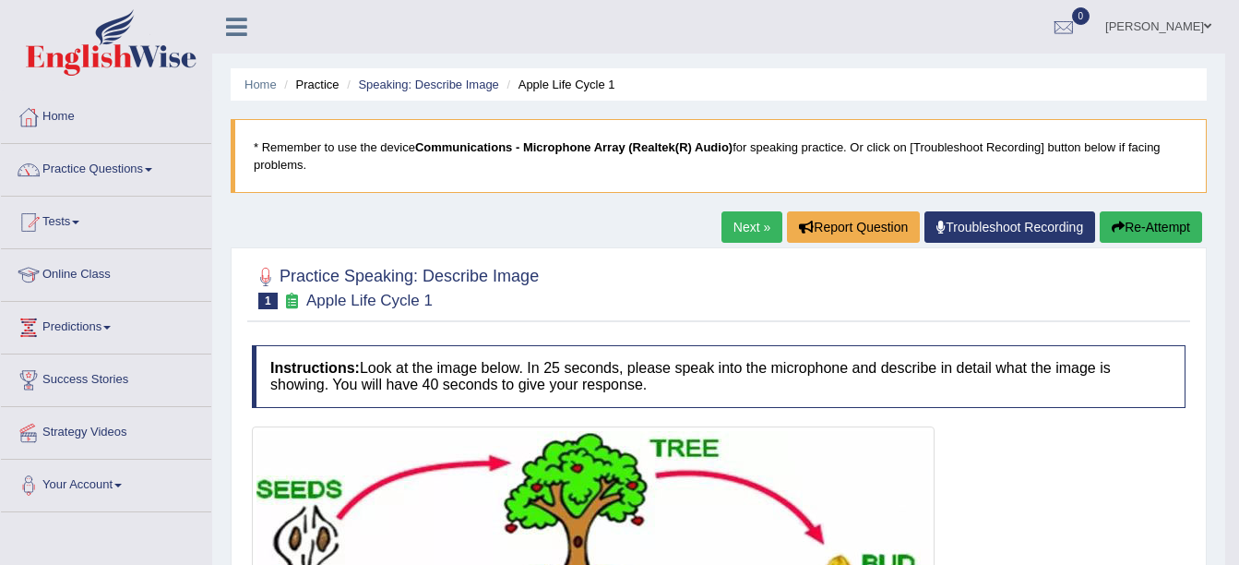
click at [740, 232] on link "Next »" at bounding box center [752, 226] width 61 height 31
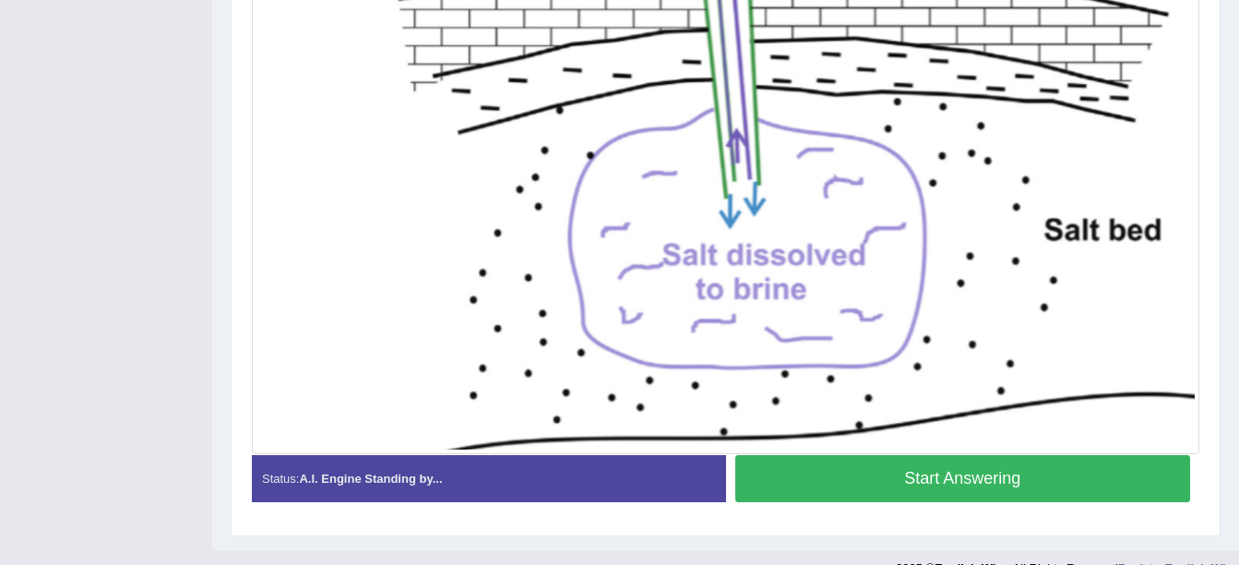
scroll to position [616, 0]
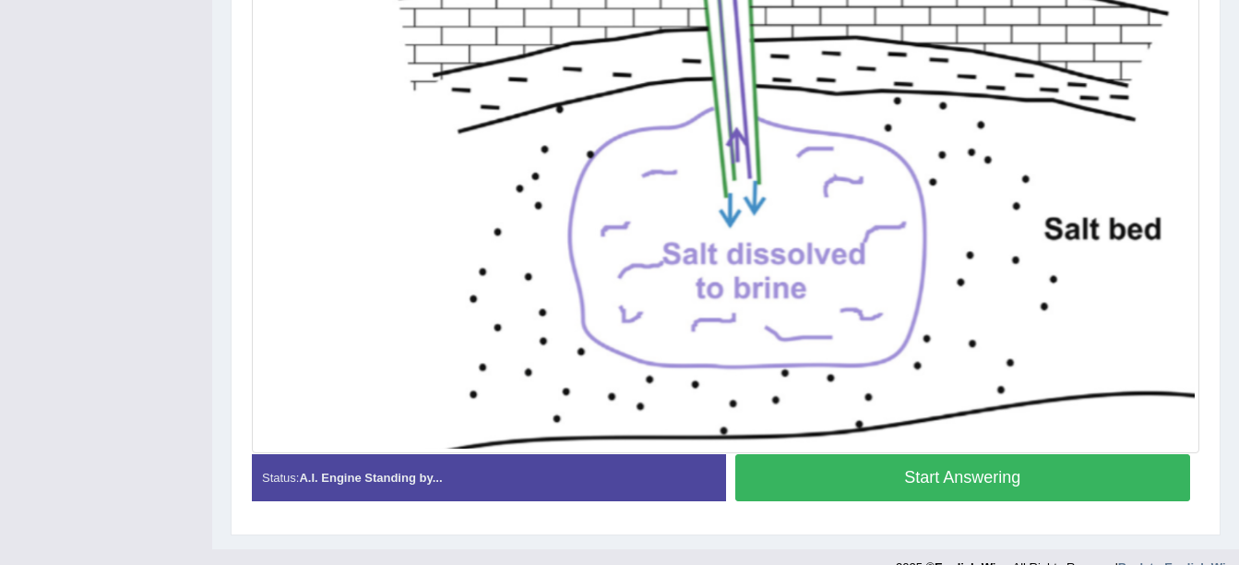
click at [854, 480] on button "Start Answering" at bounding box center [964, 477] width 456 height 47
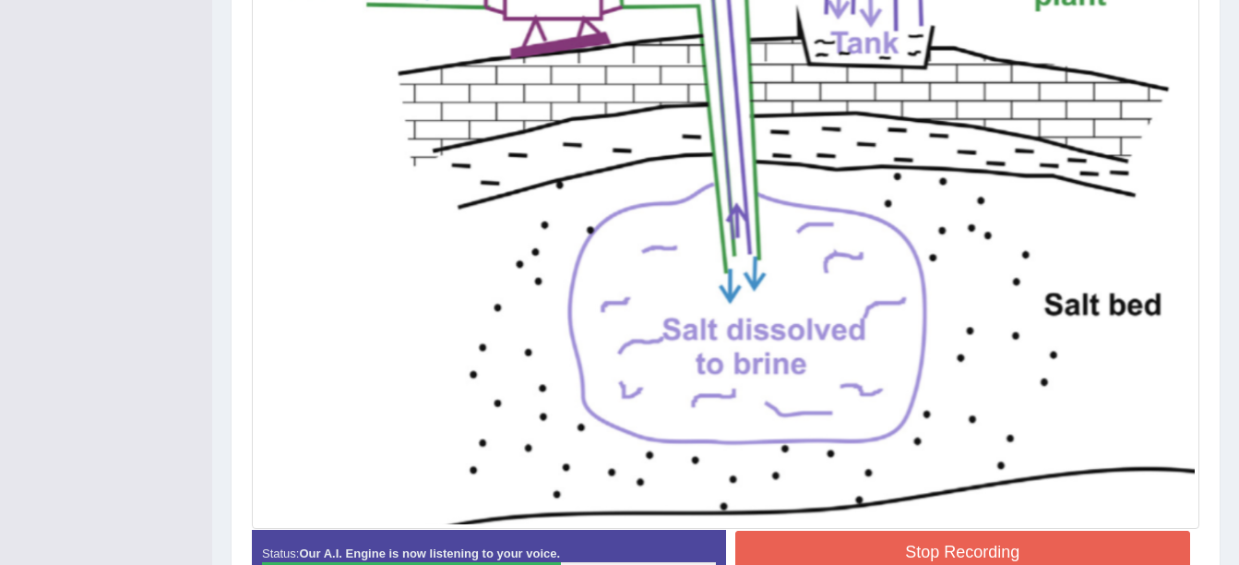
scroll to position [541, 0]
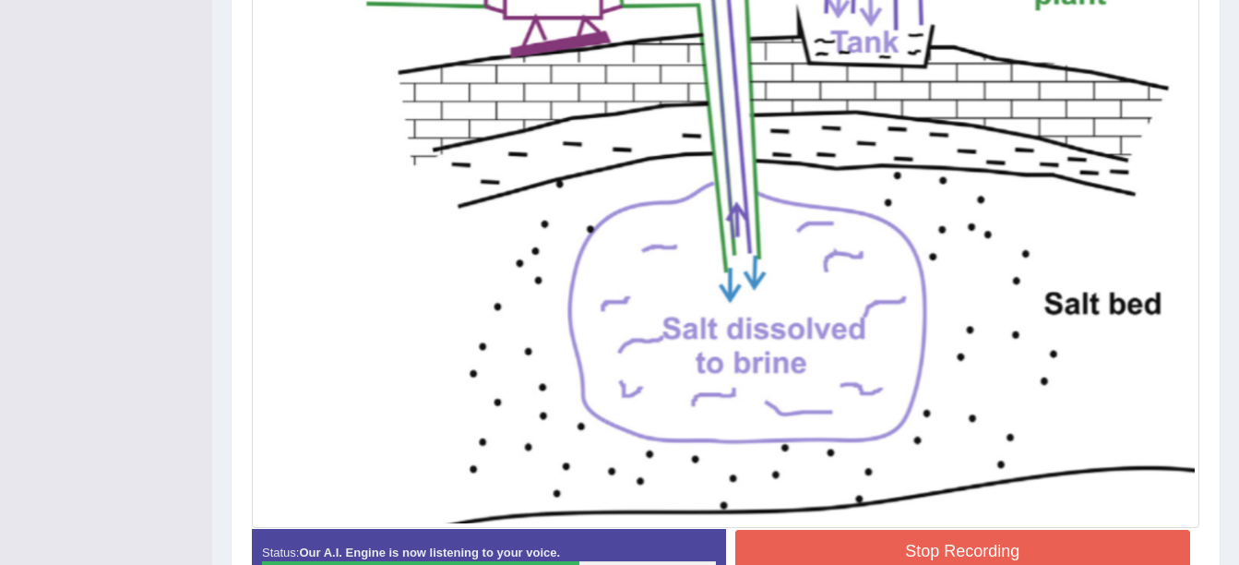
click at [940, 541] on button "Stop Recording" at bounding box center [964, 551] width 456 height 42
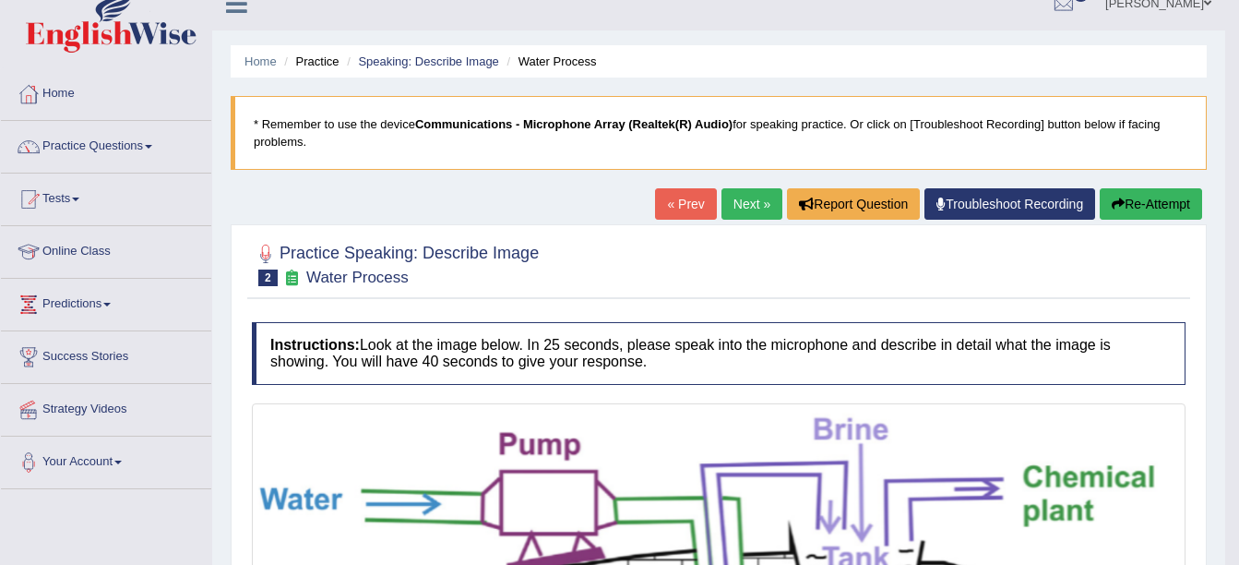
scroll to position [22, 0]
click at [748, 202] on link "Next »" at bounding box center [752, 204] width 61 height 31
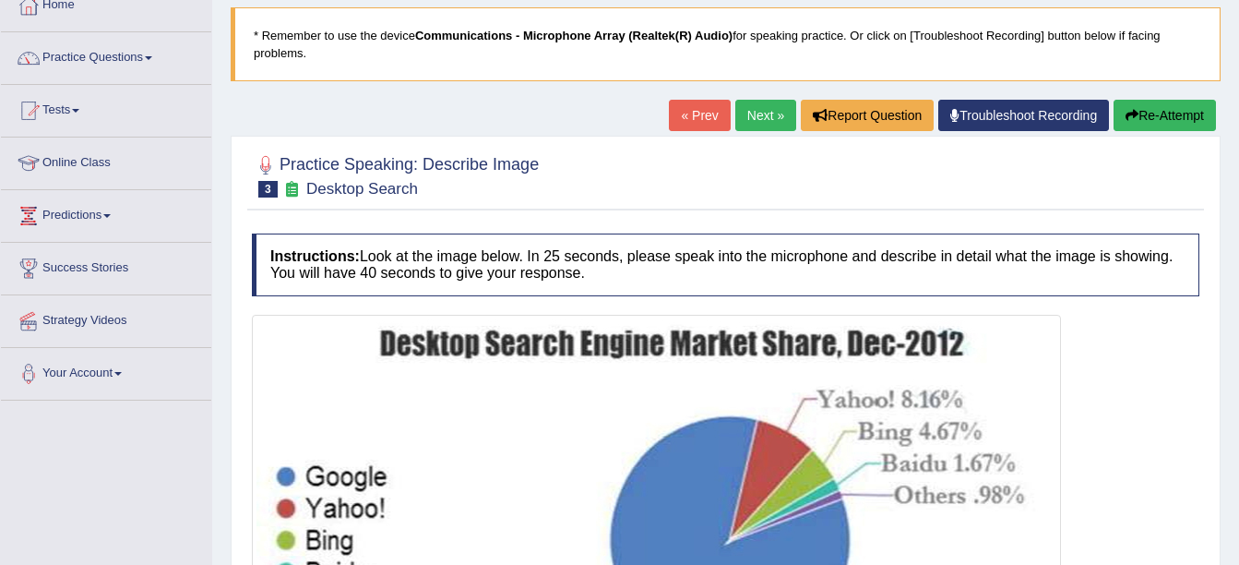
scroll to position [404, 0]
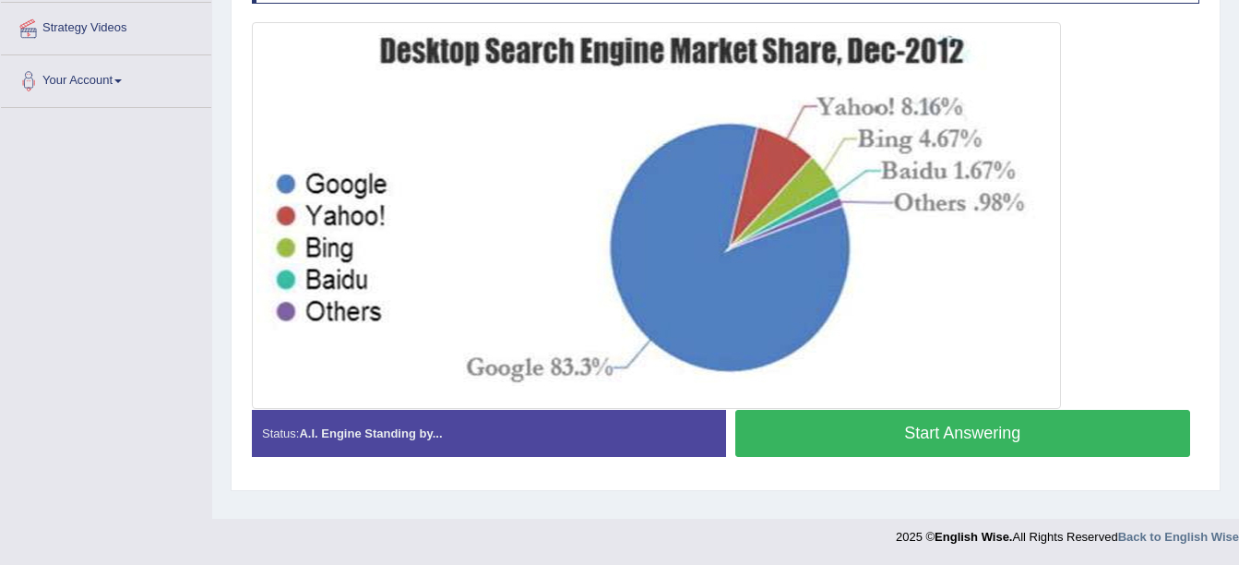
click at [844, 425] on button "Start Answering" at bounding box center [964, 433] width 456 height 47
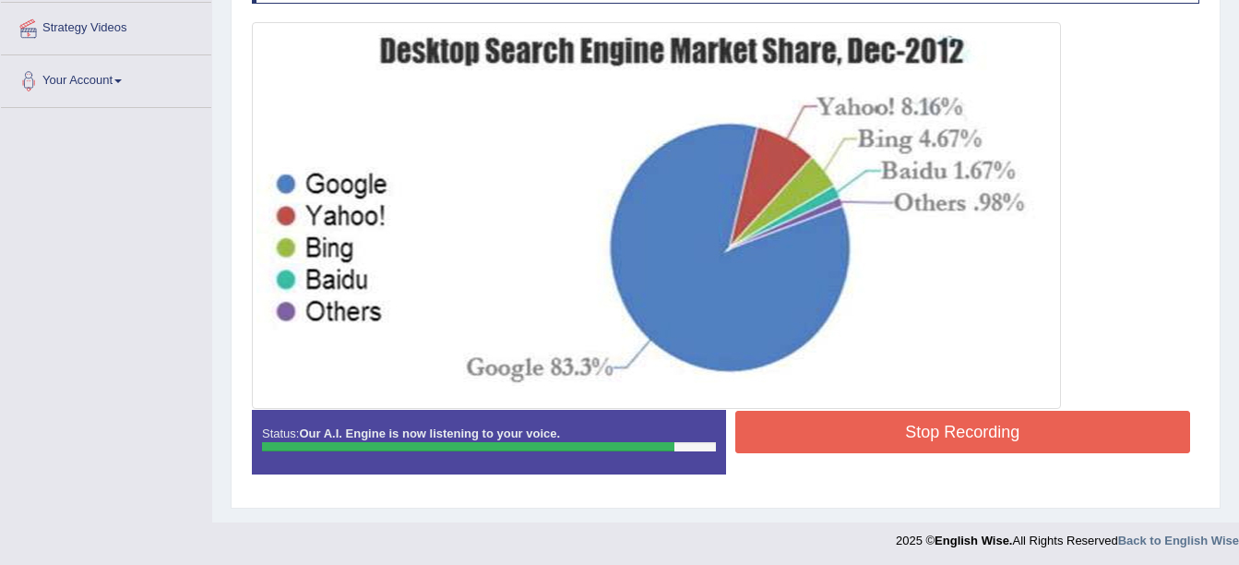
click at [901, 430] on button "Stop Recording" at bounding box center [964, 432] width 456 height 42
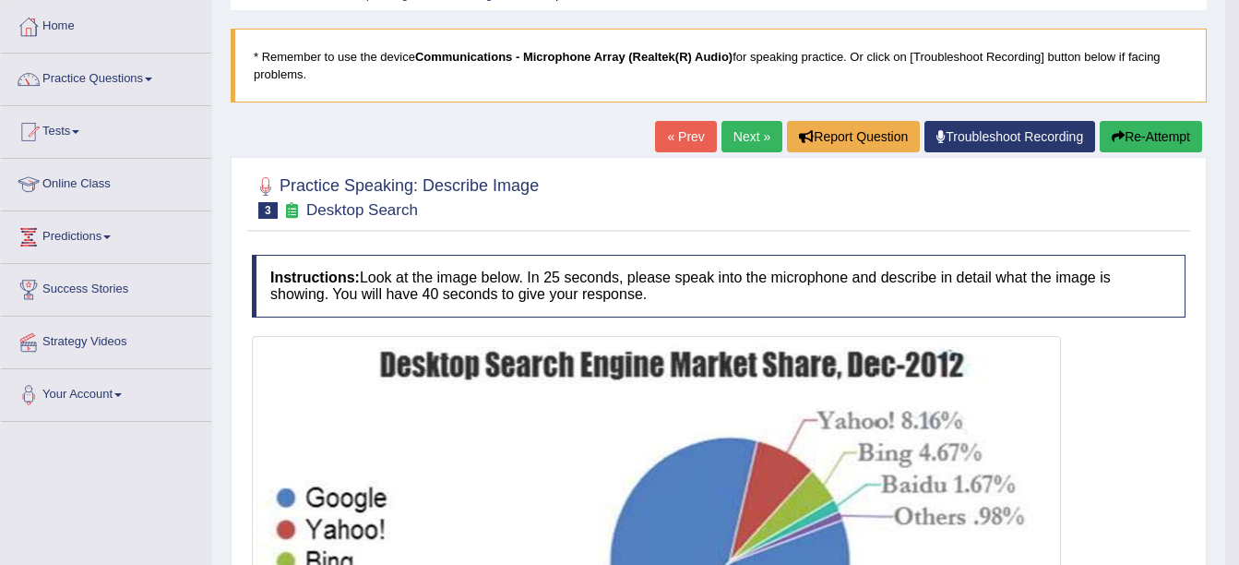
scroll to position [60, 0]
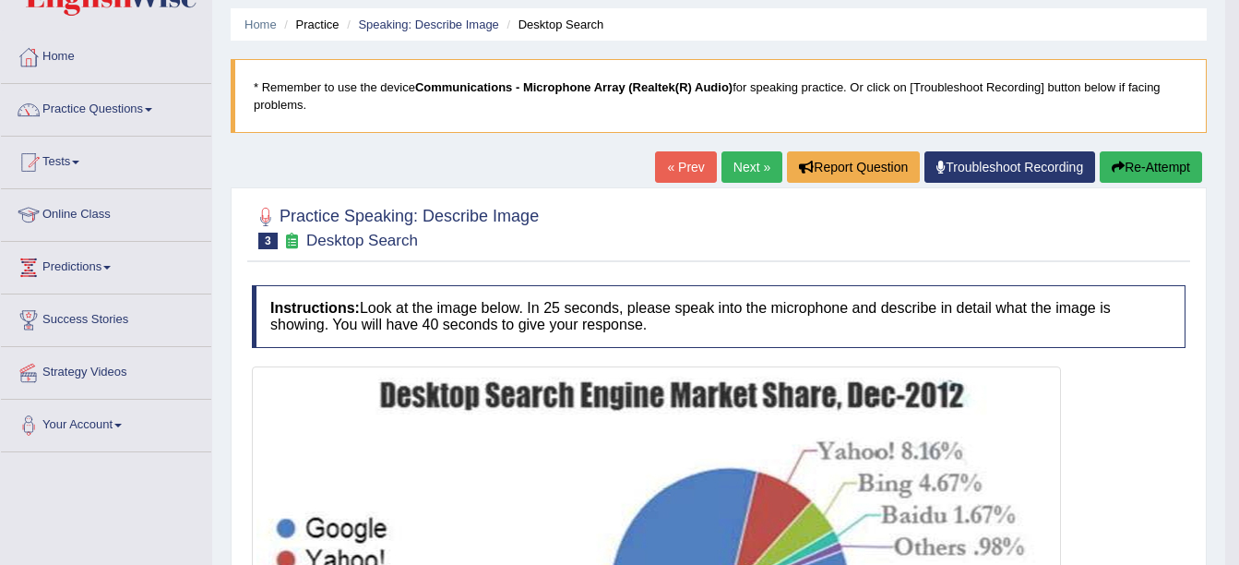
click at [742, 167] on link "Next »" at bounding box center [752, 166] width 61 height 31
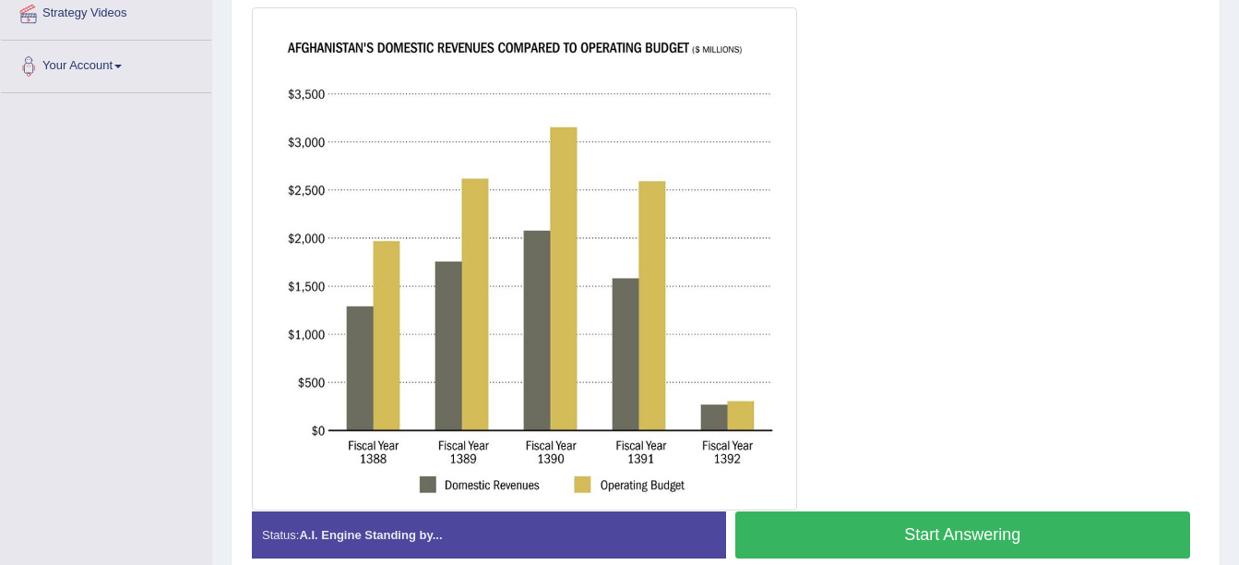
scroll to position [422, 0]
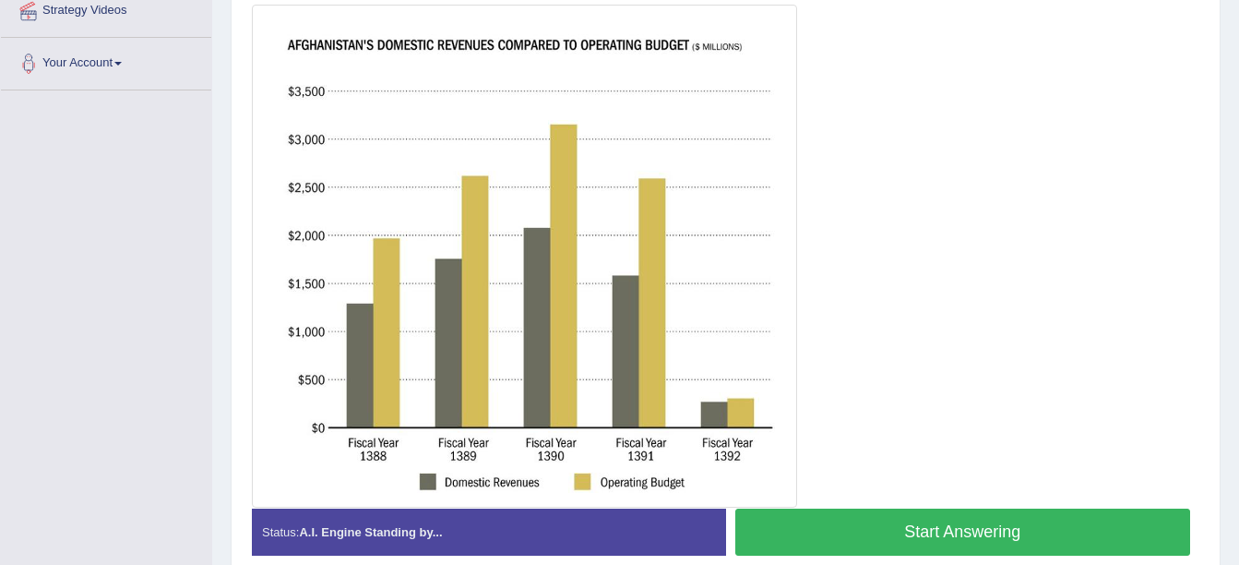
click at [853, 522] on button "Start Answering" at bounding box center [964, 532] width 456 height 47
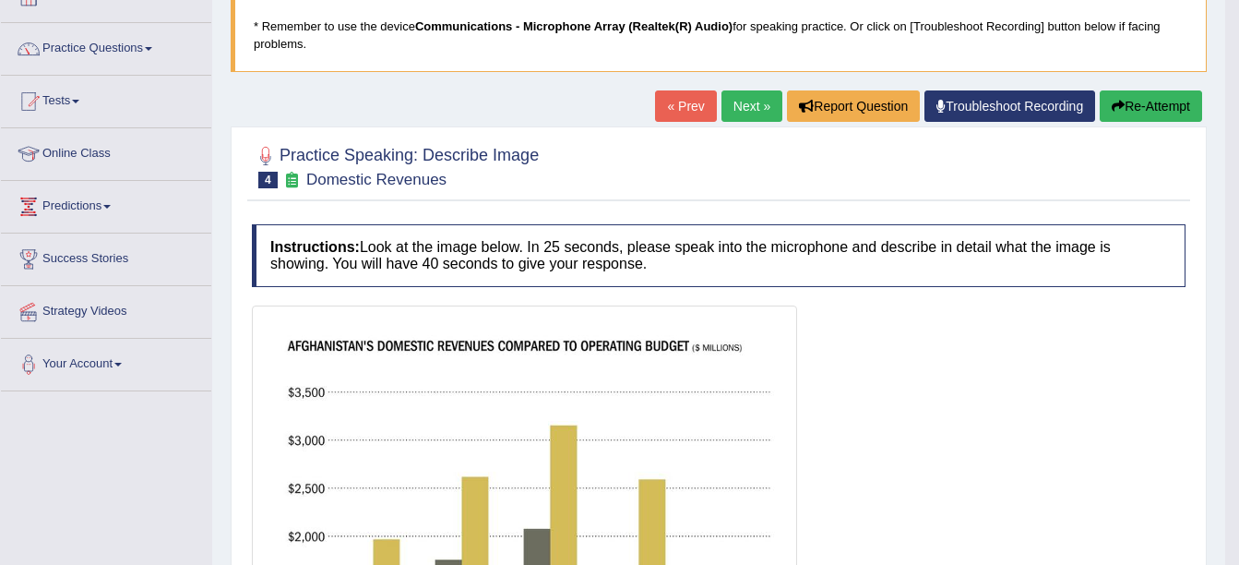
scroll to position [120, 0]
click at [1174, 110] on button "Re-Attempt" at bounding box center [1151, 106] width 102 height 31
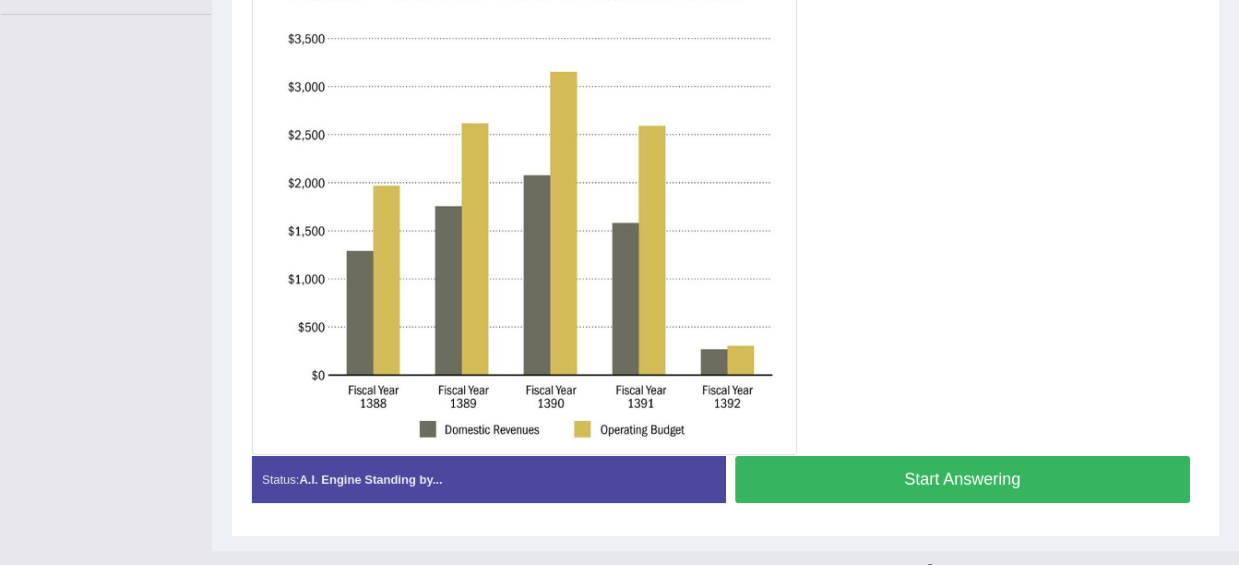
scroll to position [498, 0]
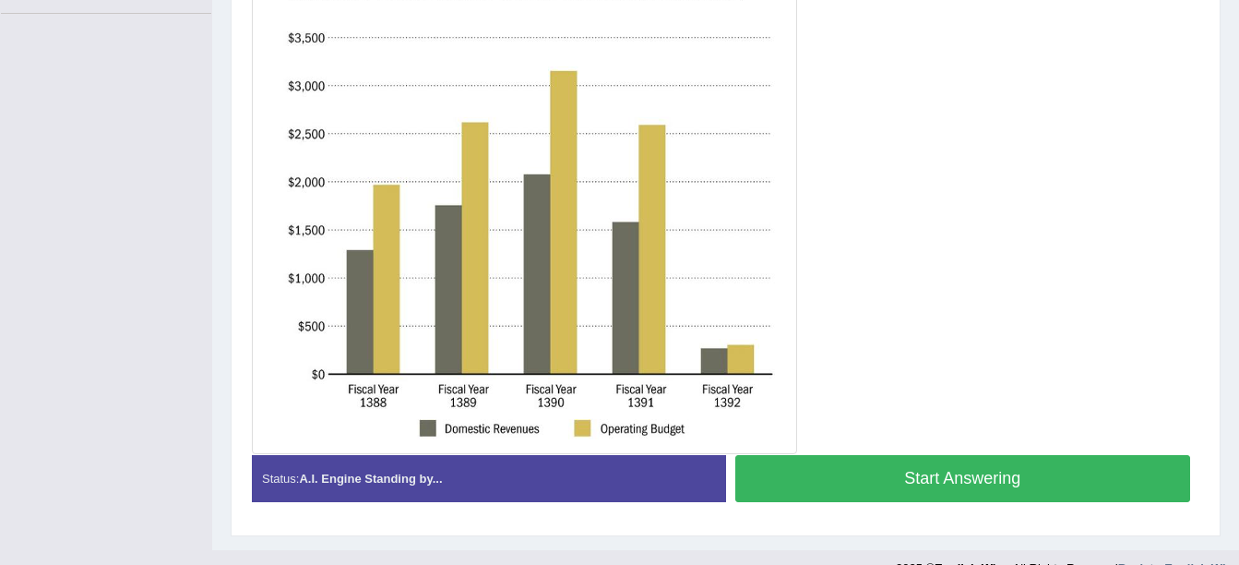
click at [794, 467] on button "Start Answering" at bounding box center [964, 478] width 456 height 47
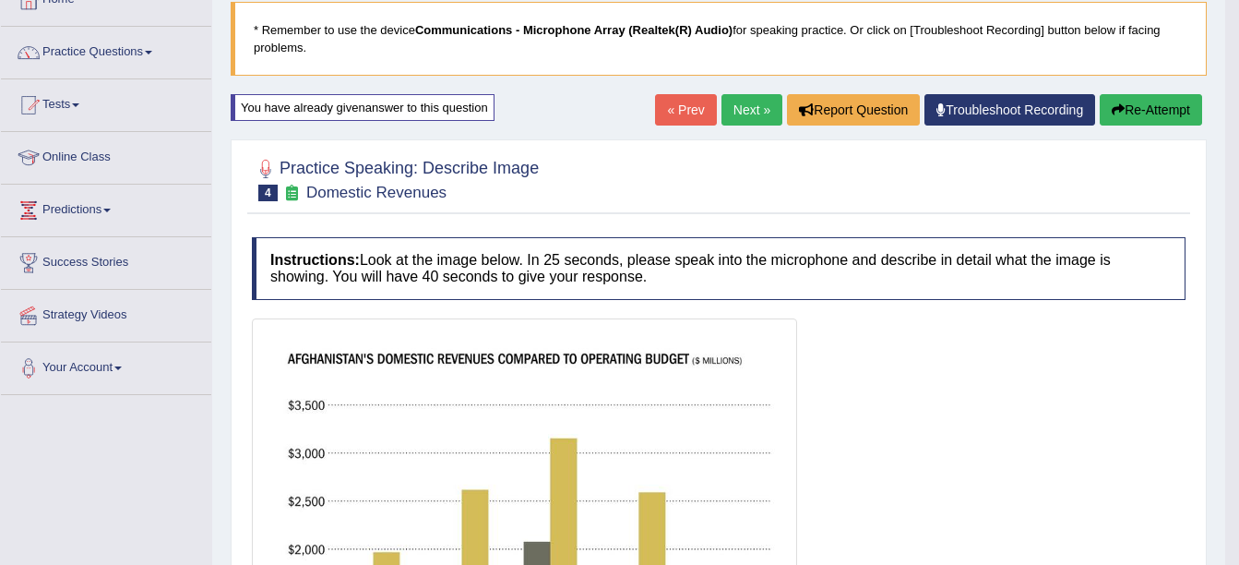
scroll to position [116, 0]
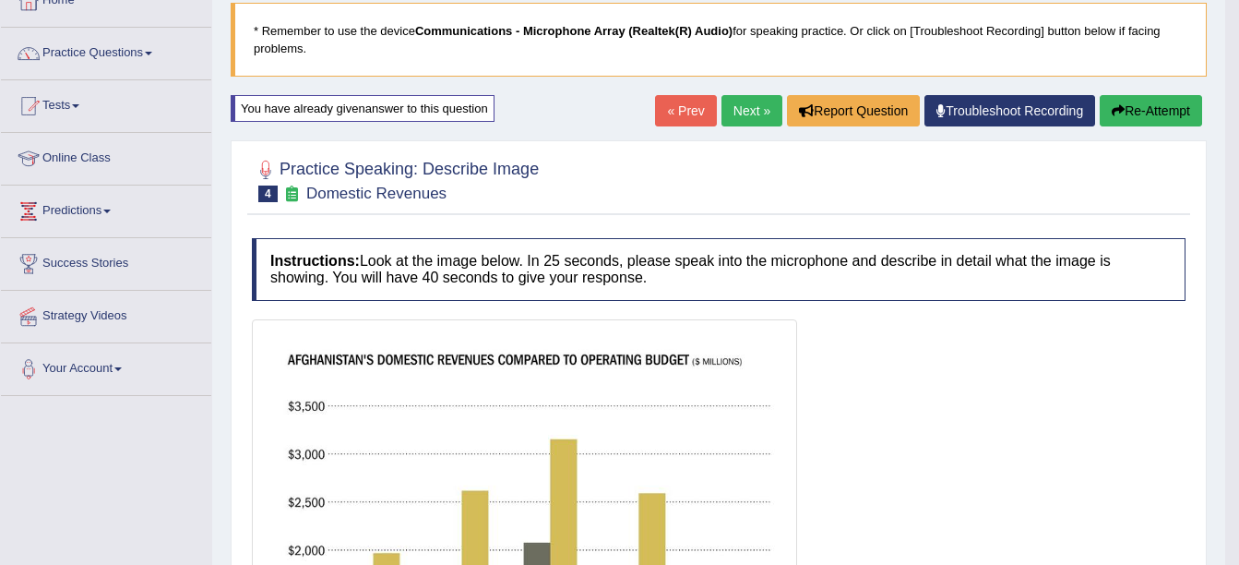
click at [743, 102] on link "Next »" at bounding box center [752, 110] width 61 height 31
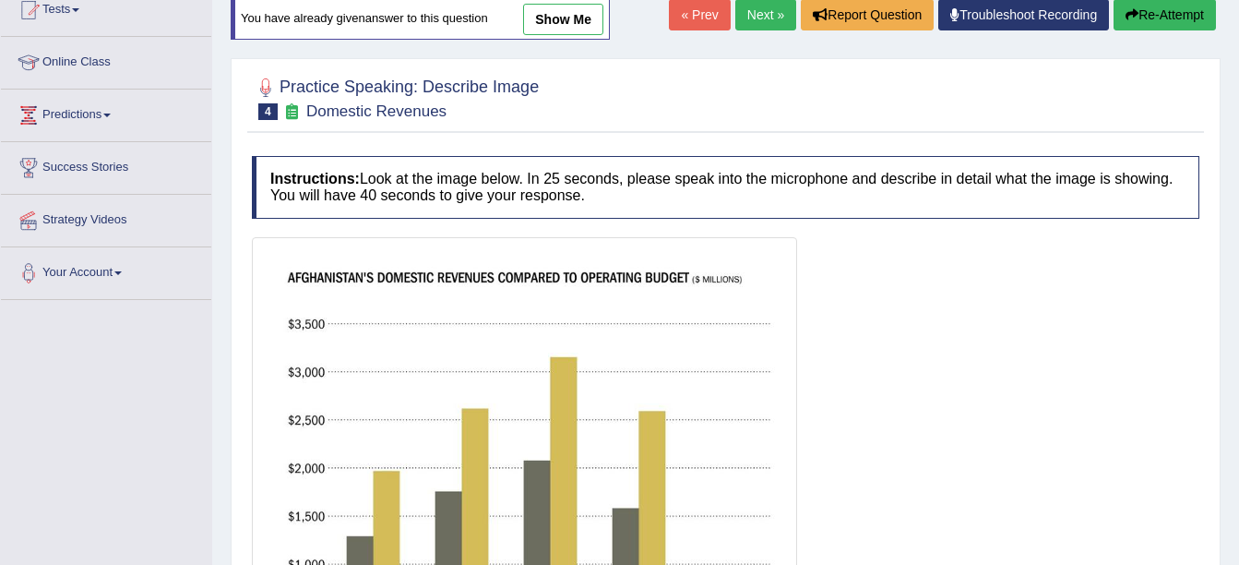
scroll to position [518, 0]
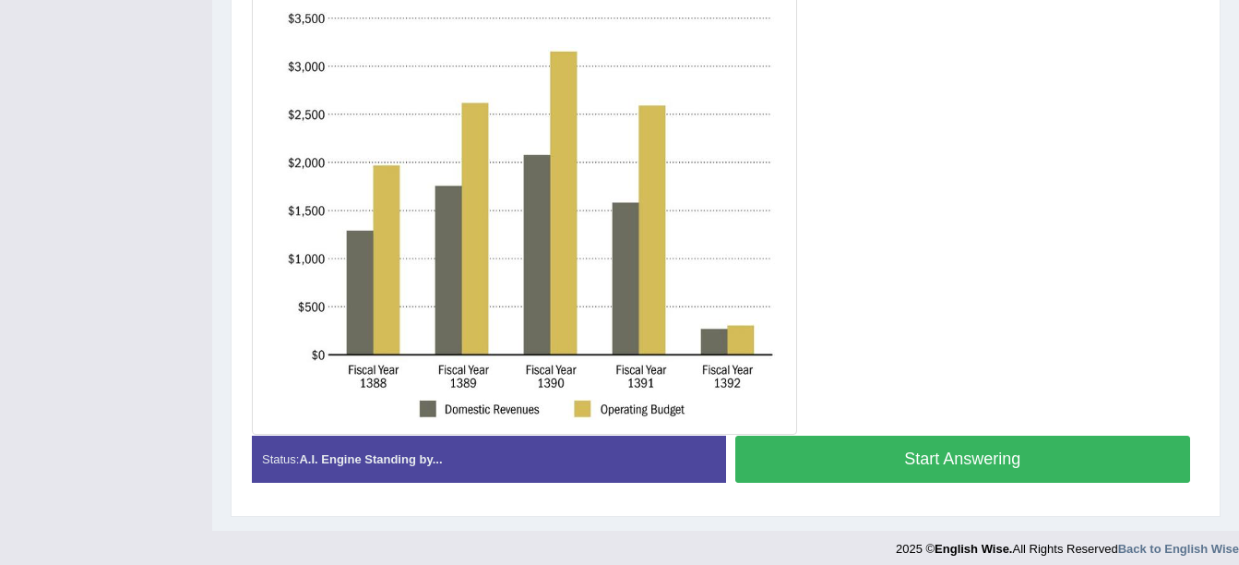
click at [859, 448] on button "Start Answering" at bounding box center [964, 459] width 456 height 47
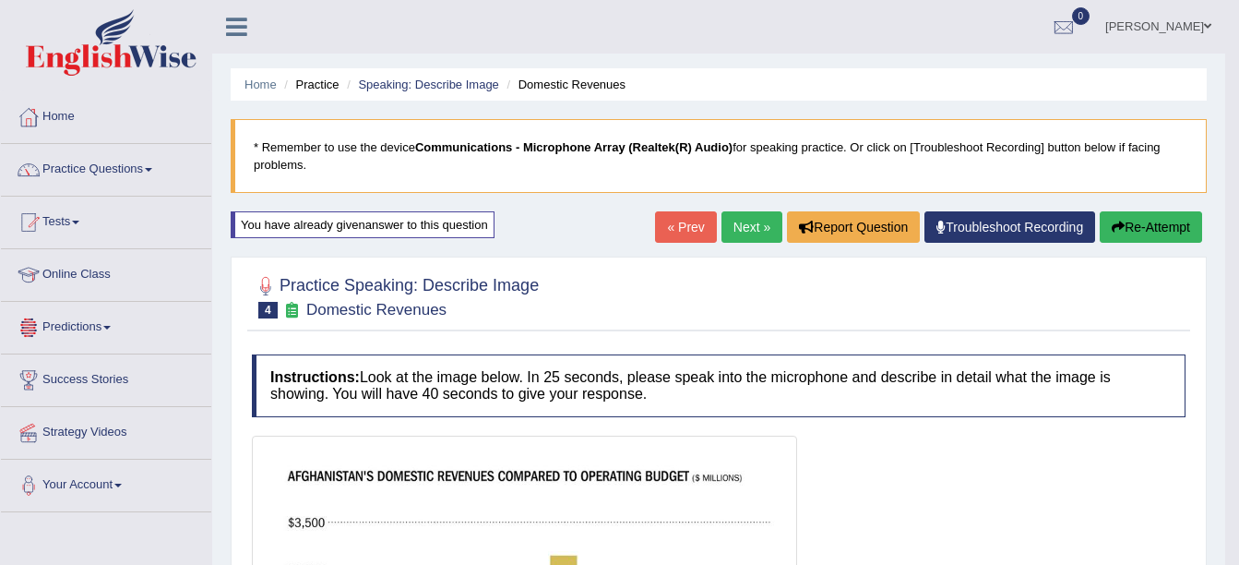
scroll to position [20, 0]
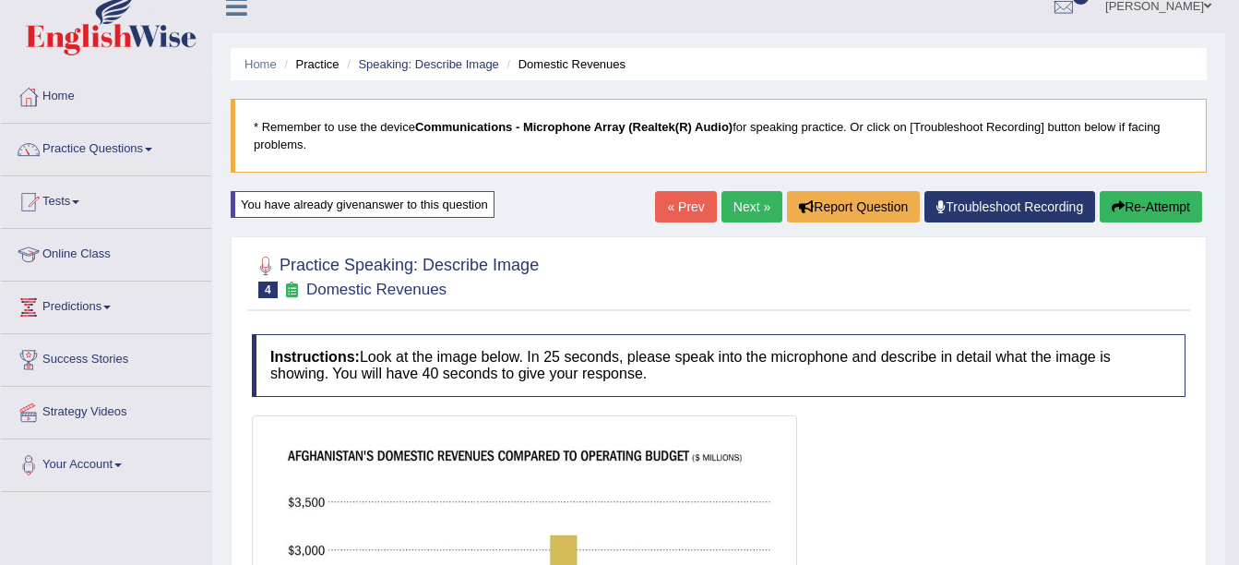
click at [743, 212] on link "Next »" at bounding box center [752, 206] width 61 height 31
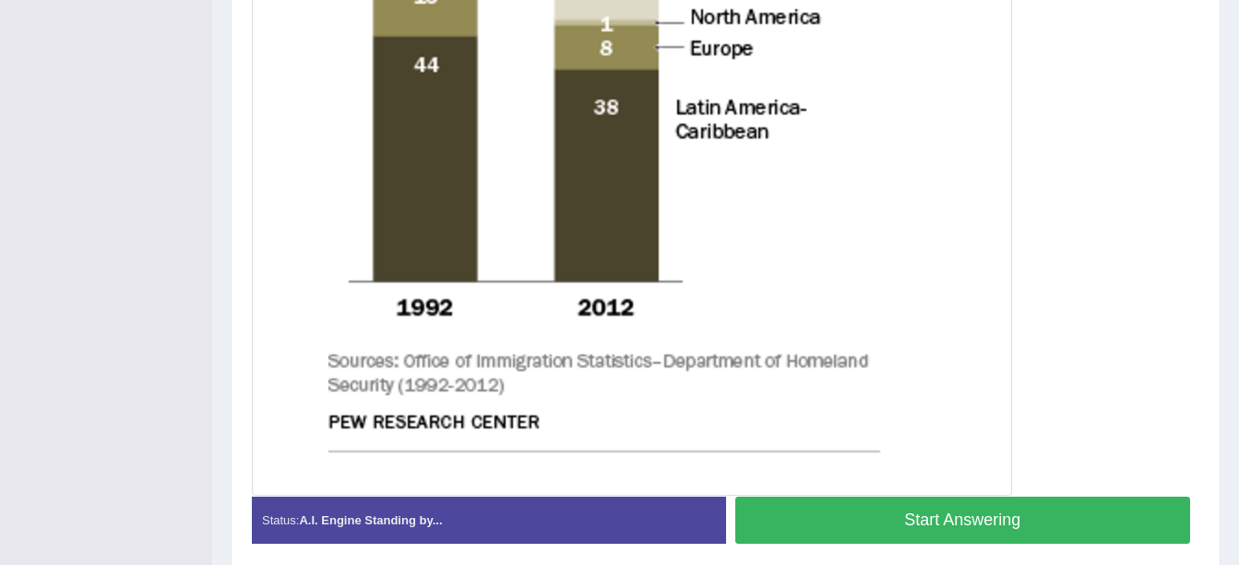
scroll to position [916, 0]
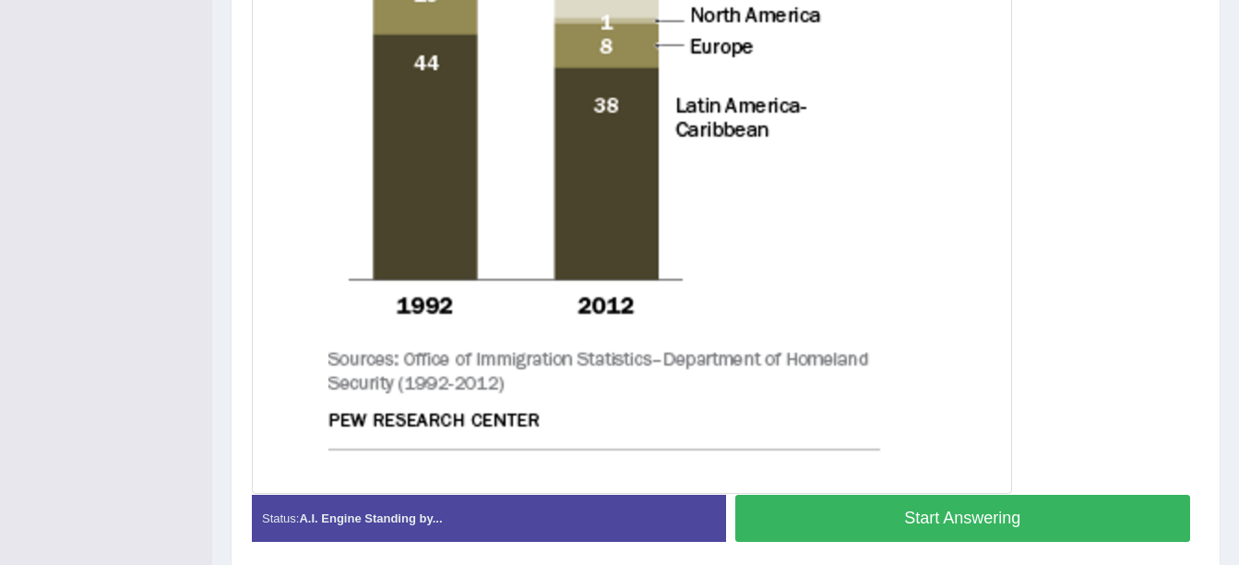
click at [784, 525] on button "Start Answering" at bounding box center [964, 518] width 456 height 47
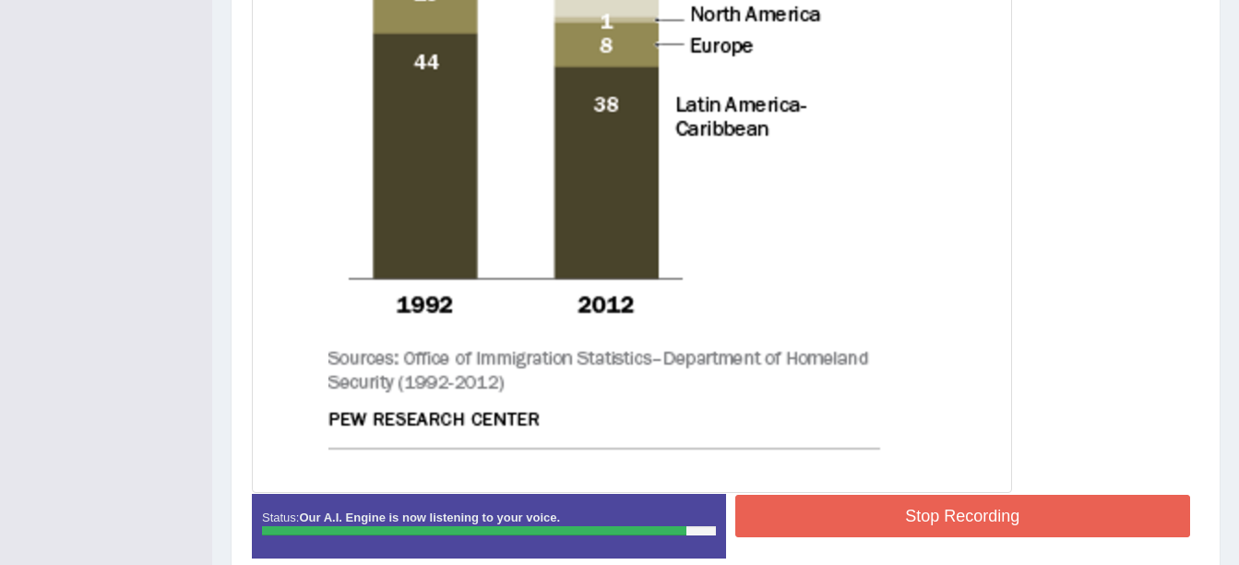
scroll to position [918, 0]
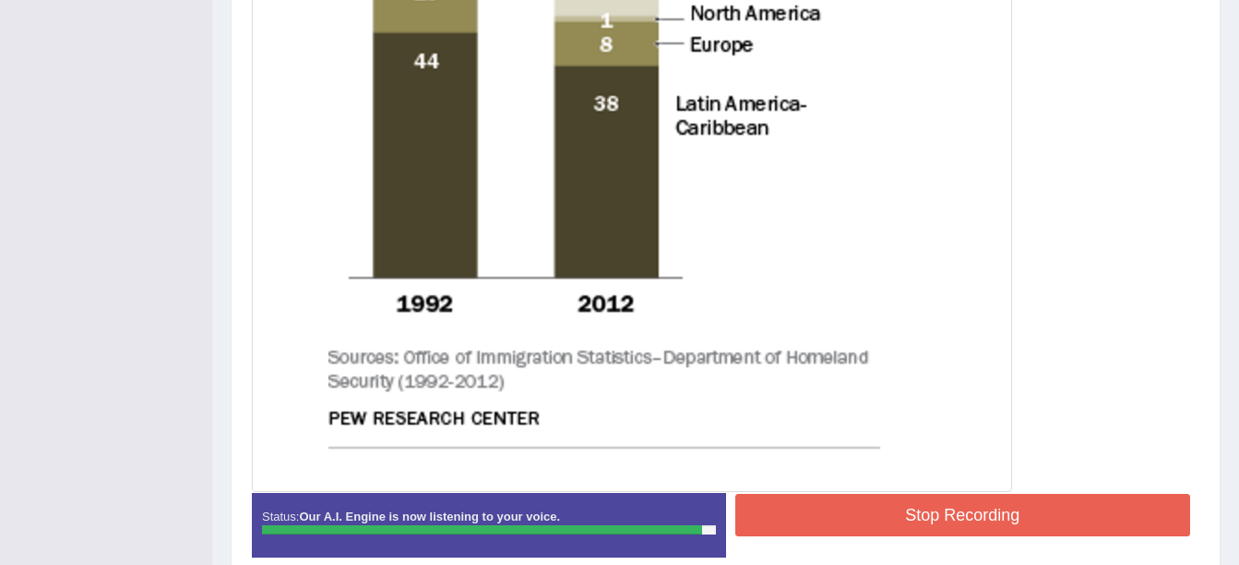
click at [815, 508] on button "Stop Recording" at bounding box center [964, 515] width 456 height 42
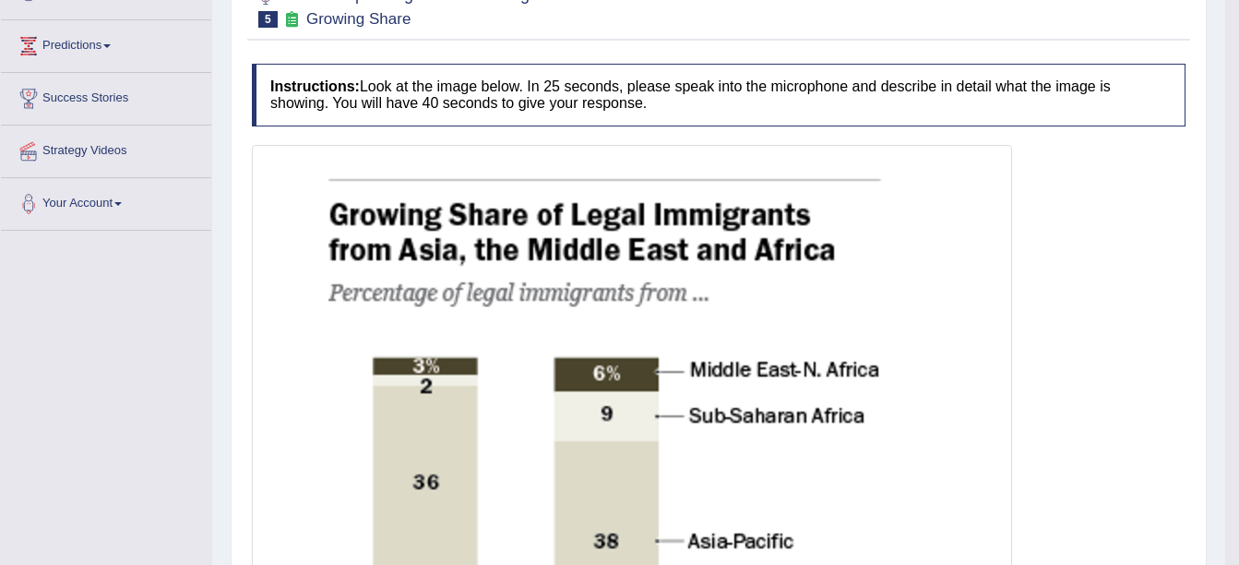
scroll to position [0, 0]
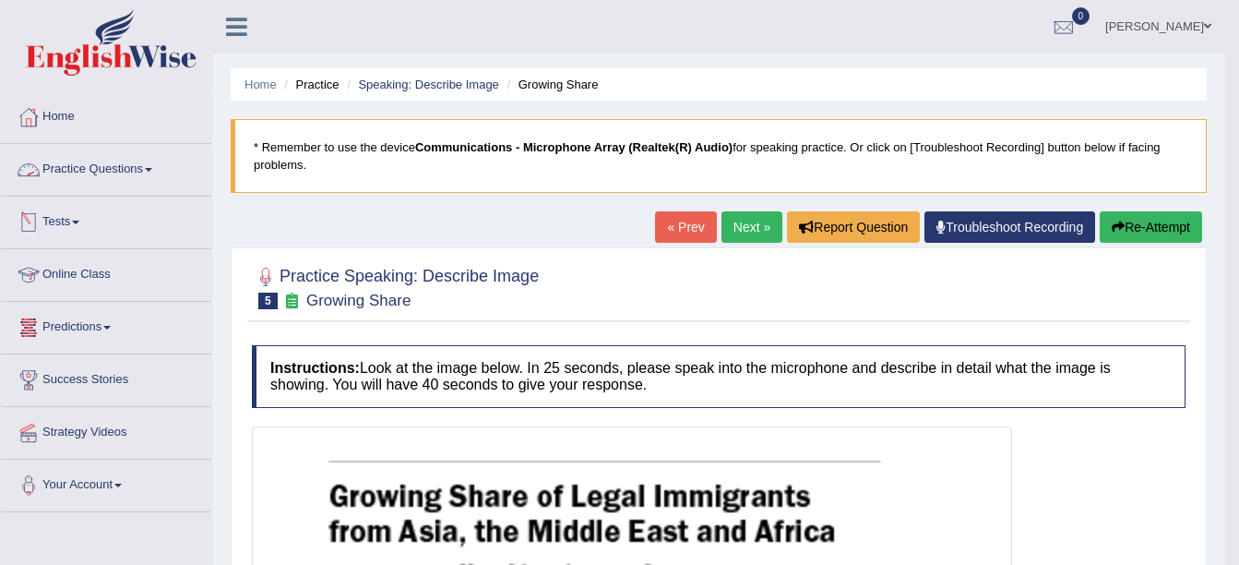
click at [148, 171] on link "Practice Questions" at bounding box center [106, 167] width 210 height 46
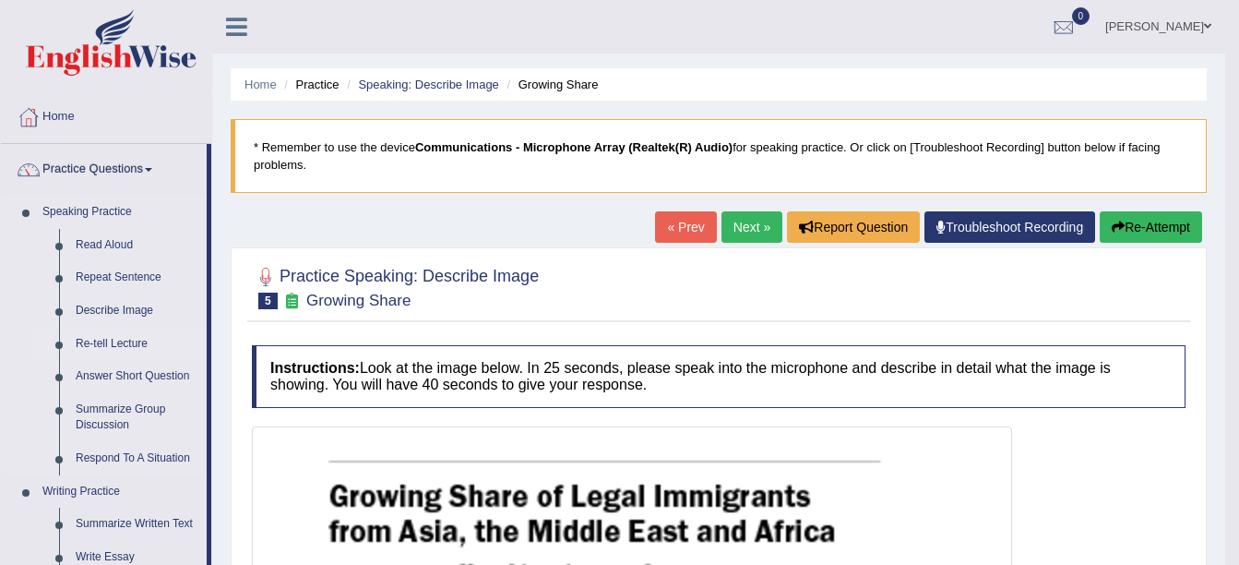
click at [124, 345] on link "Re-tell Lecture" at bounding box center [136, 344] width 139 height 33
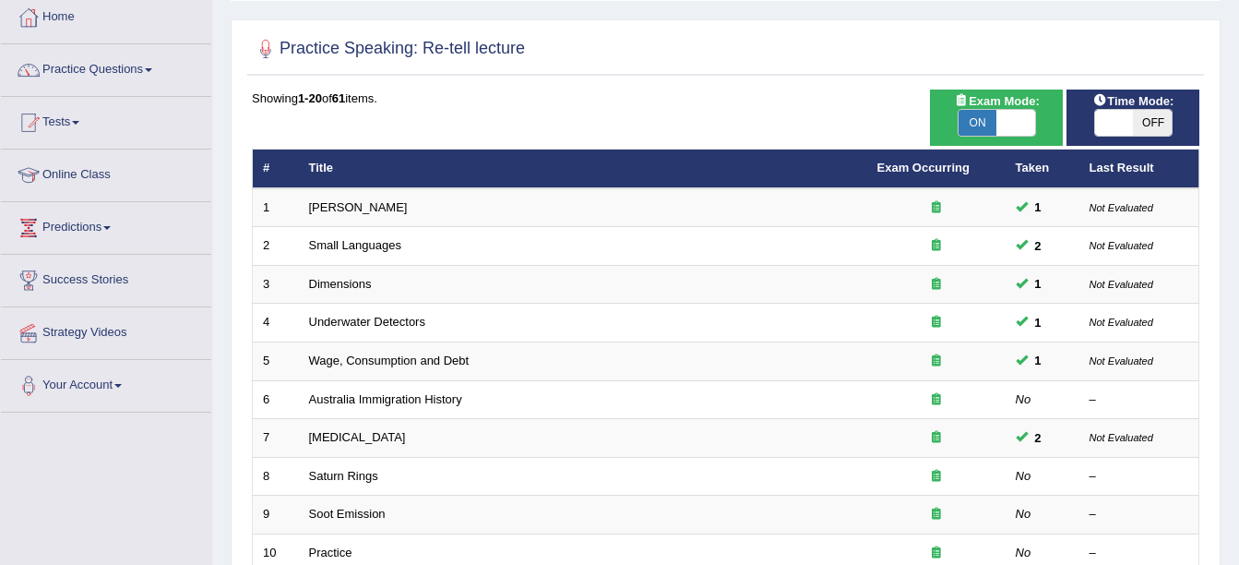
scroll to position [101, 0]
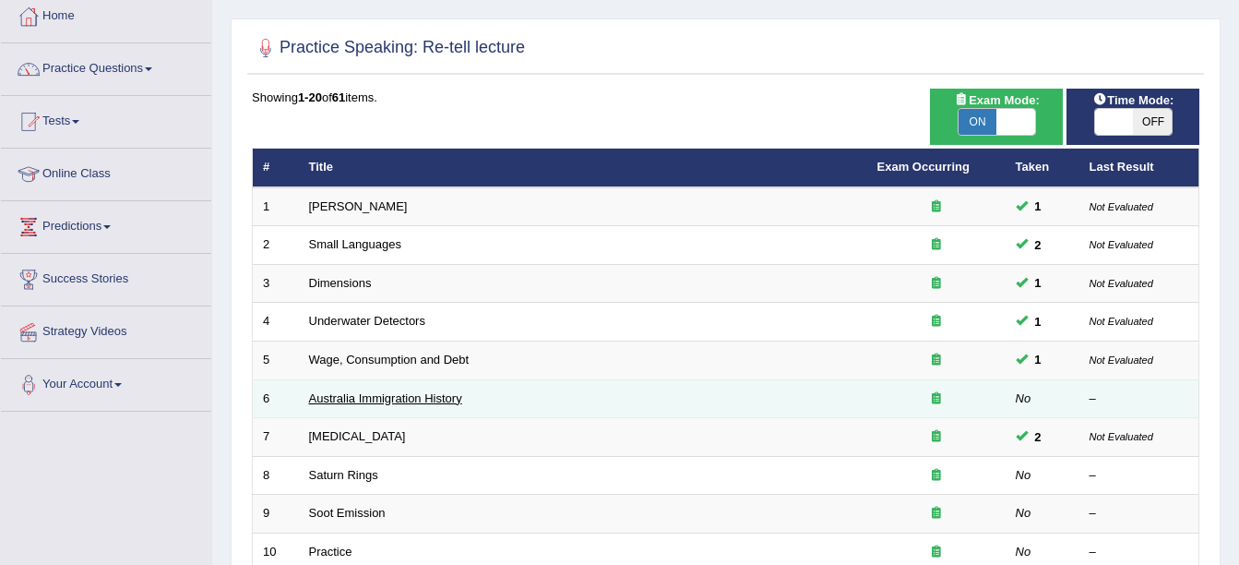
click at [382, 393] on link "Australia Immigration History" at bounding box center [385, 398] width 153 height 14
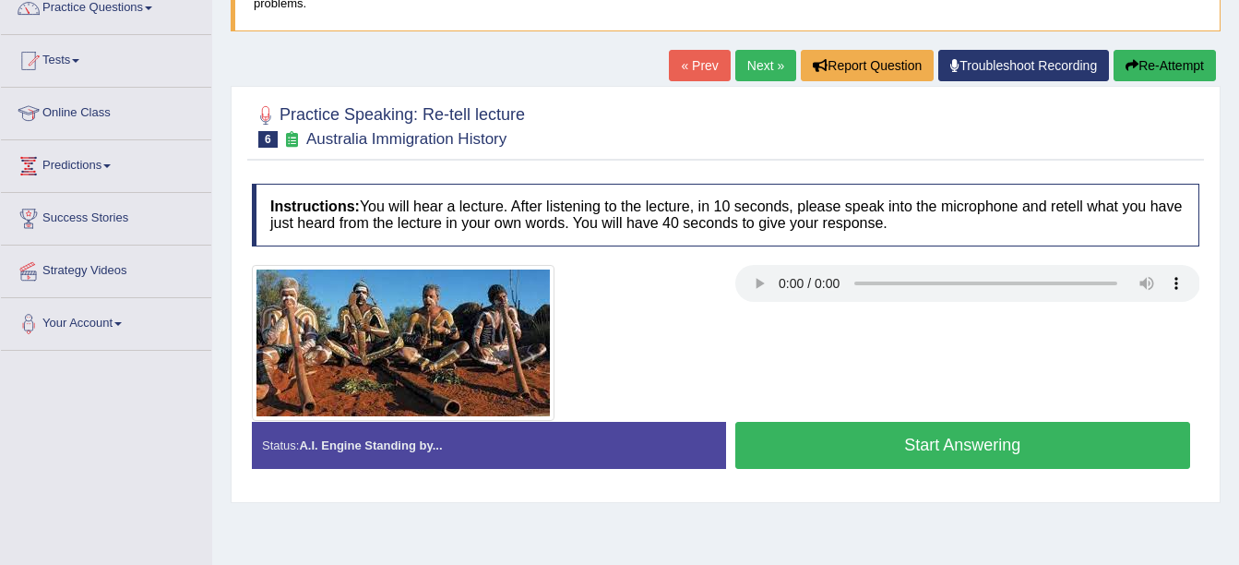
scroll to position [164, 0]
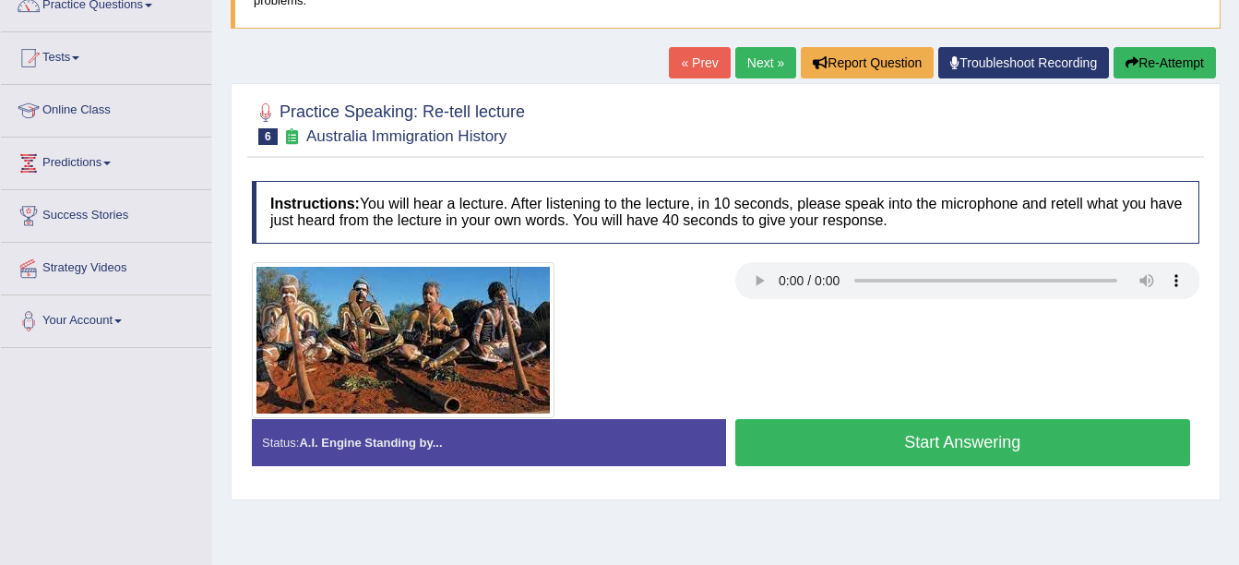
click at [876, 451] on button "Start Answering" at bounding box center [964, 442] width 456 height 47
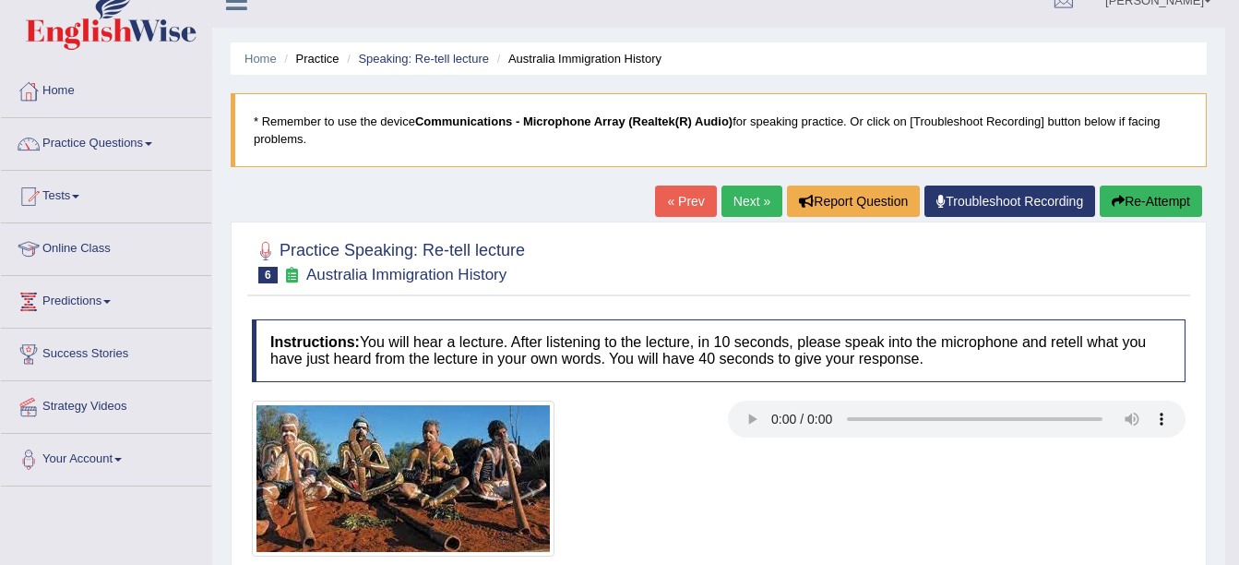
scroll to position [24, 0]
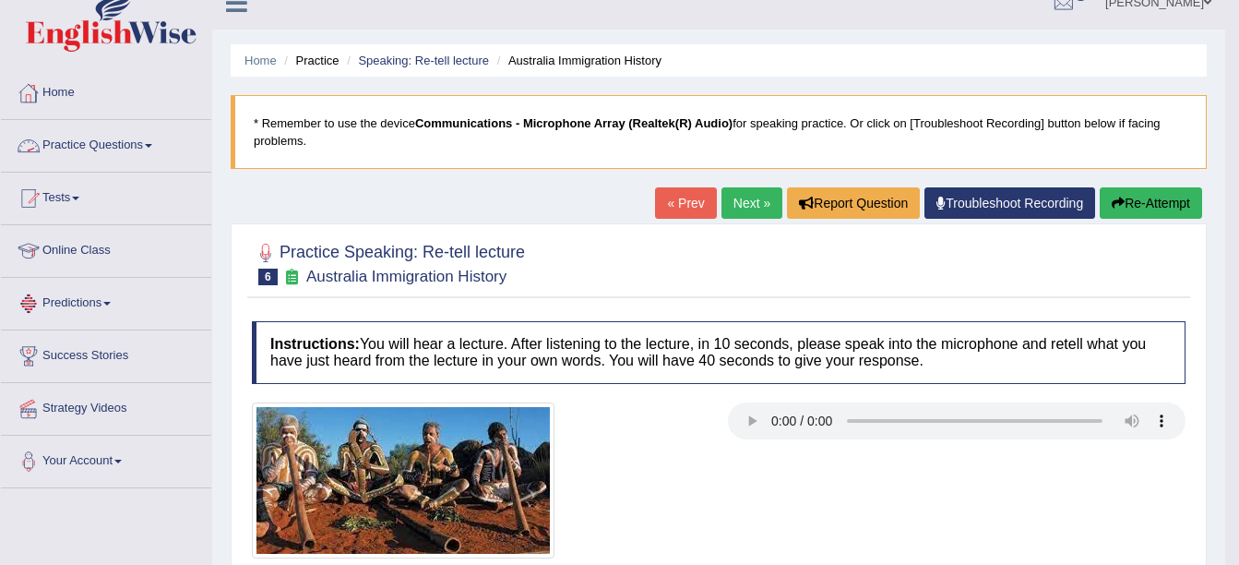
click at [155, 139] on link "Practice Questions" at bounding box center [106, 143] width 210 height 46
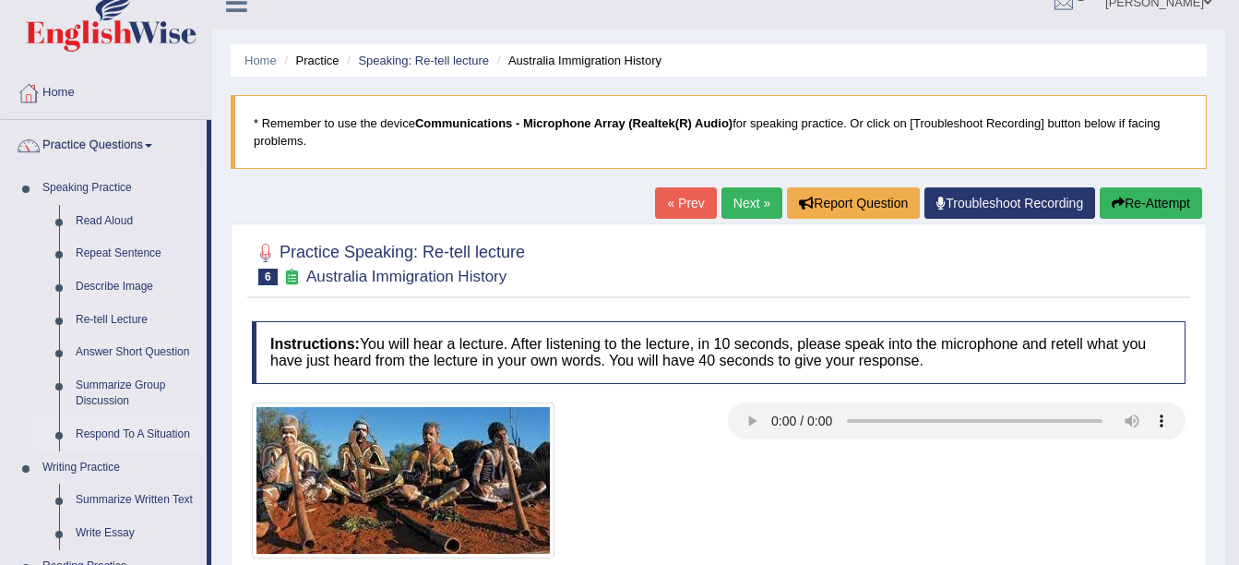
click at [109, 429] on link "Respond To A Situation" at bounding box center [136, 434] width 139 height 33
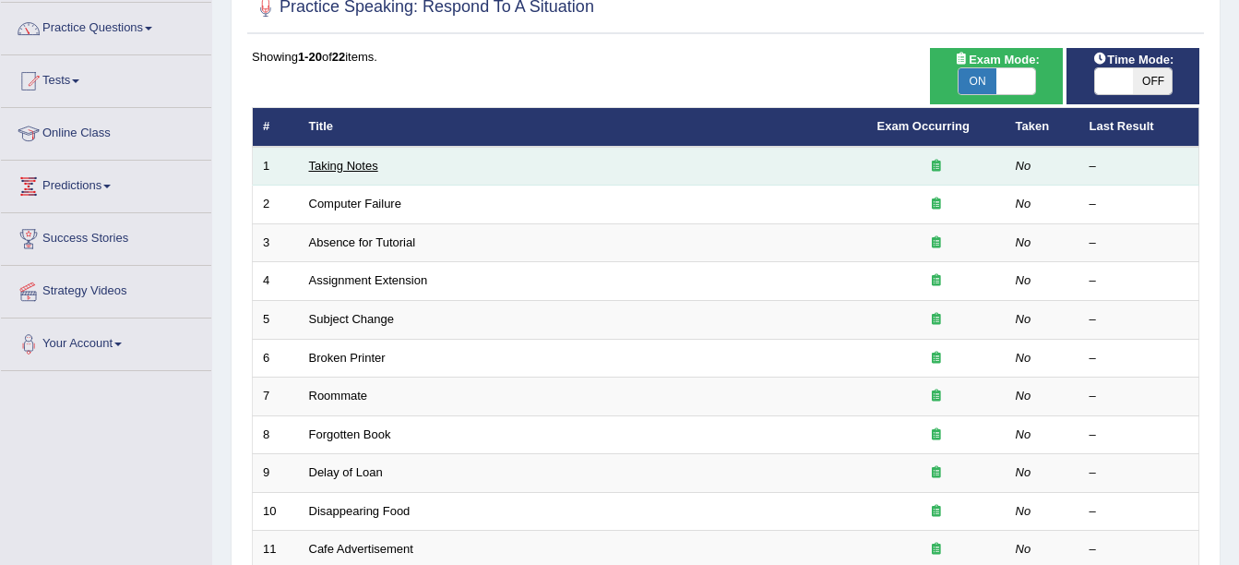
click at [370, 159] on link "Taking Notes" at bounding box center [343, 166] width 69 height 14
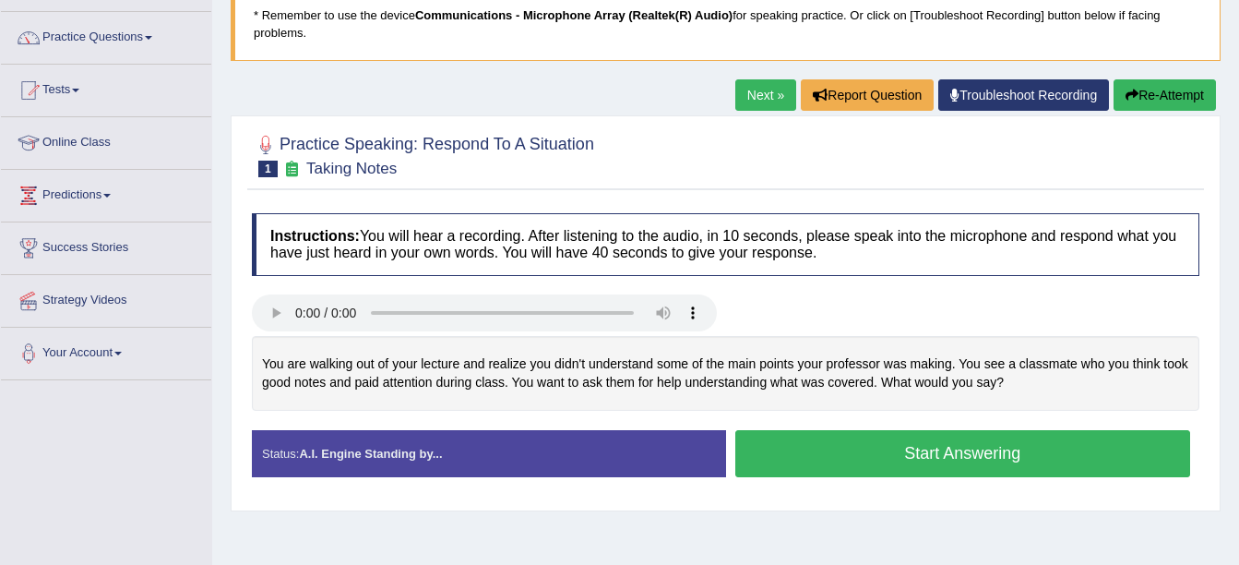
click at [1018, 438] on button "Start Answering" at bounding box center [964, 453] width 456 height 47
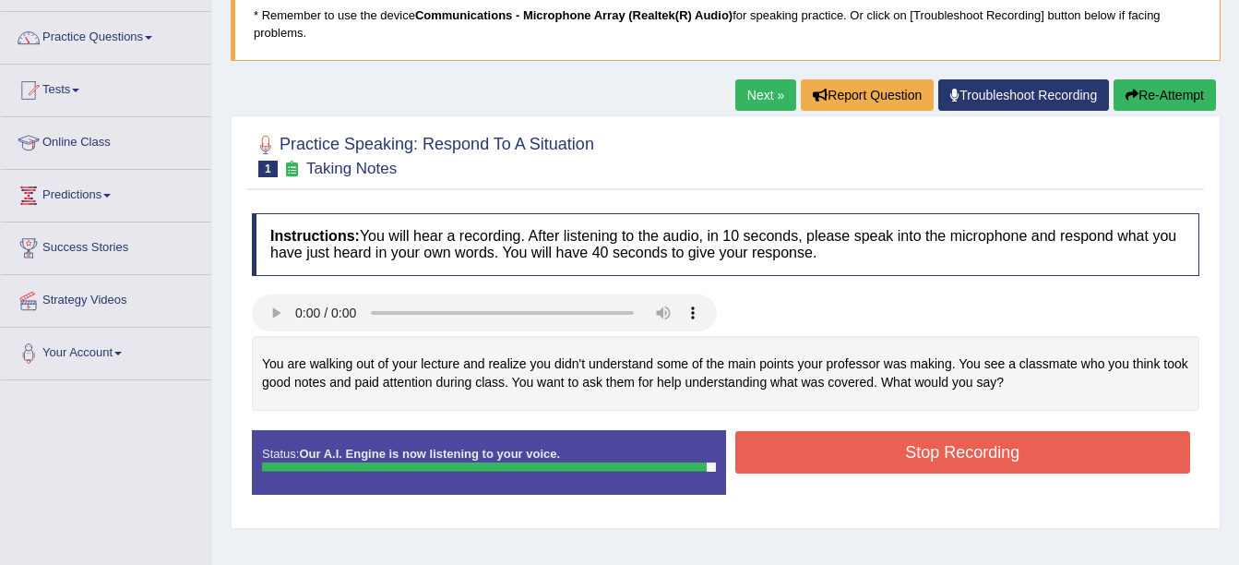
click at [964, 446] on button "Stop Recording" at bounding box center [964, 452] width 456 height 42
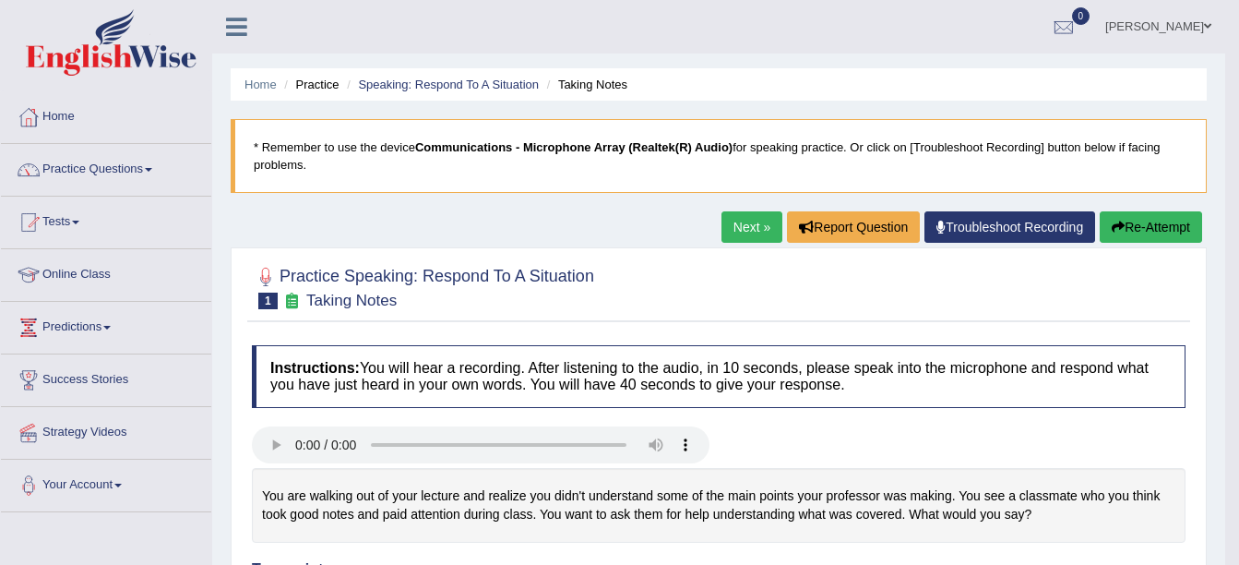
click at [1150, 225] on button "Re-Attempt" at bounding box center [1151, 226] width 102 height 31
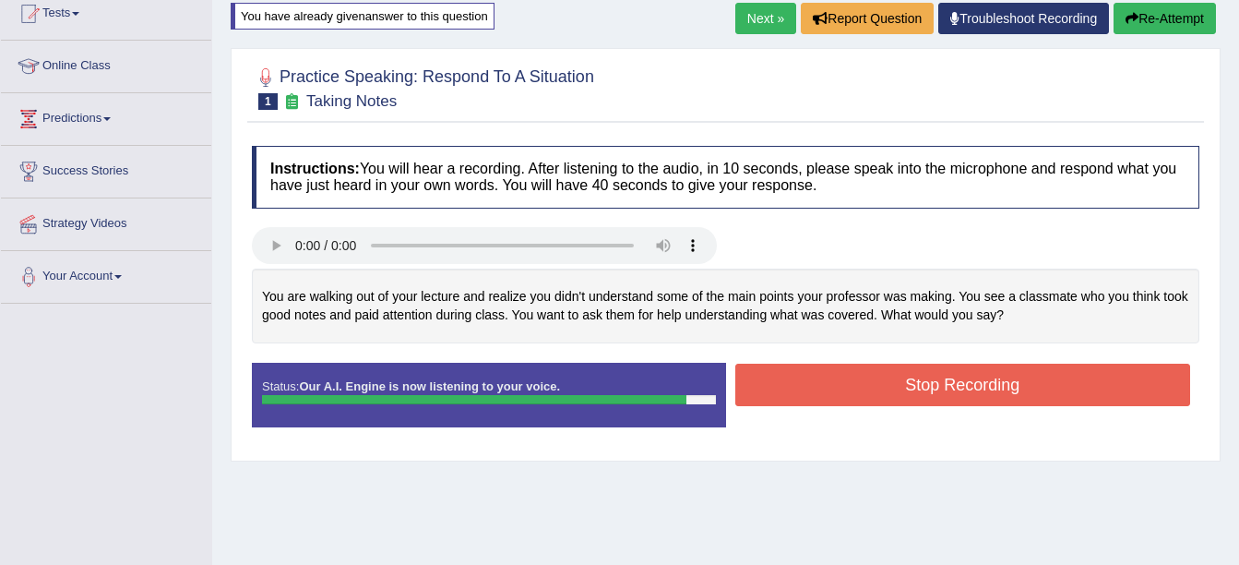
click at [857, 393] on button "Stop Recording" at bounding box center [964, 385] width 456 height 42
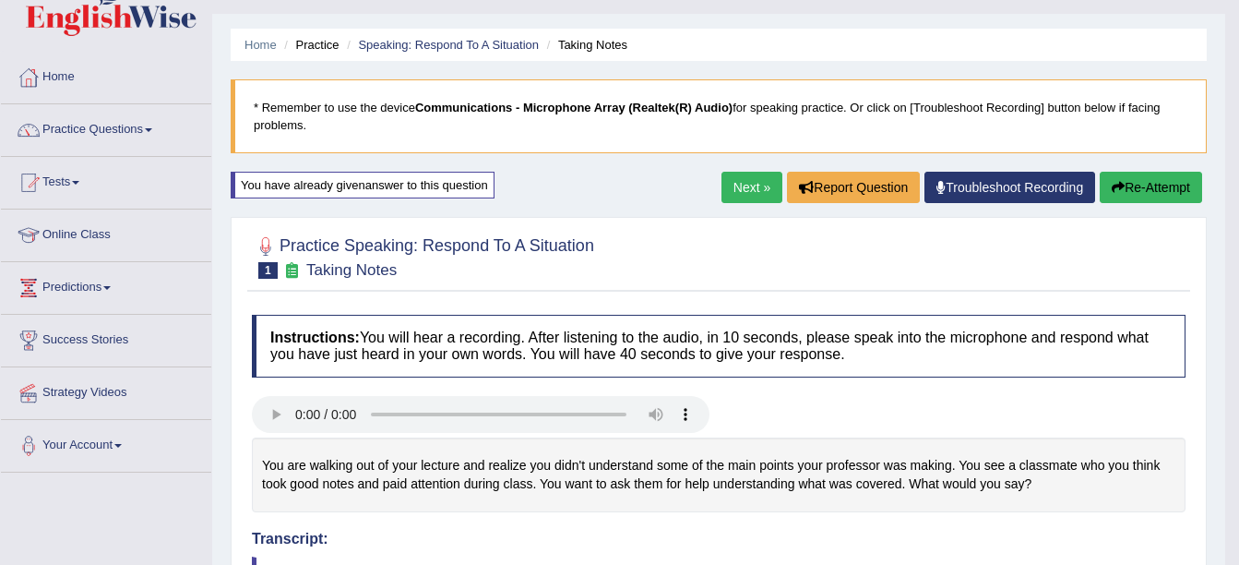
scroll to position [38, 0]
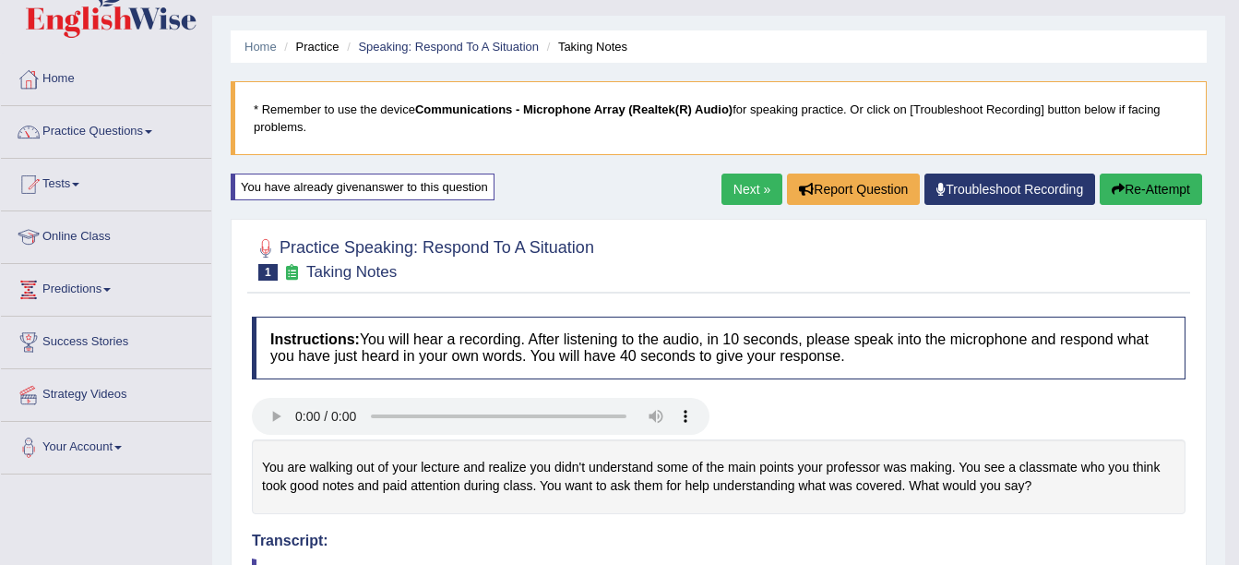
click at [748, 199] on link "Next »" at bounding box center [752, 189] width 61 height 31
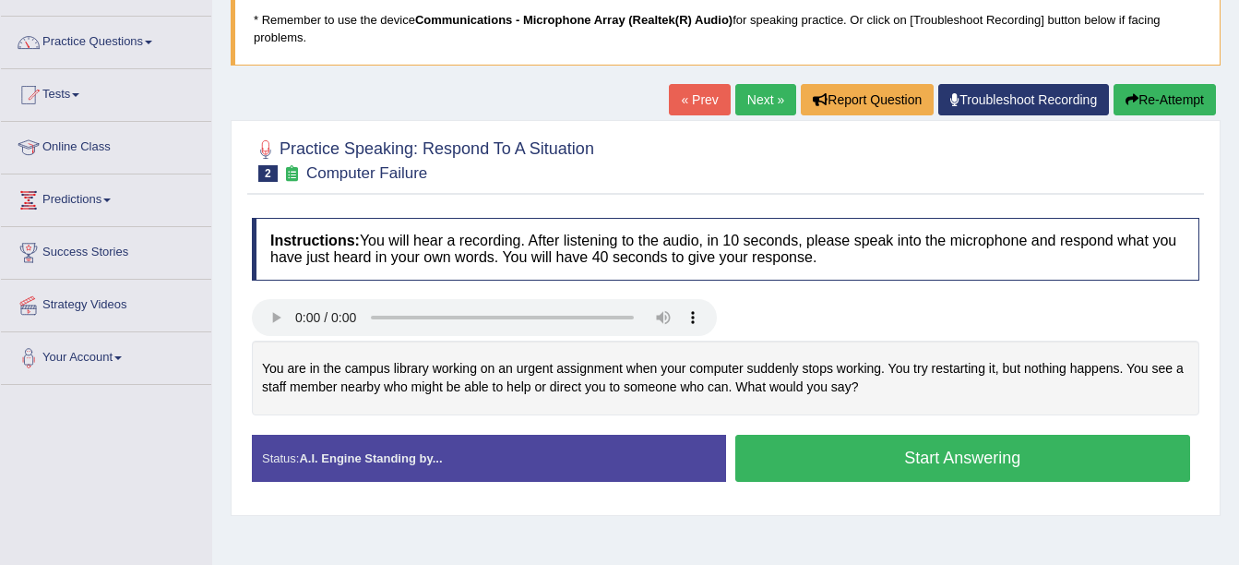
scroll to position [130, 0]
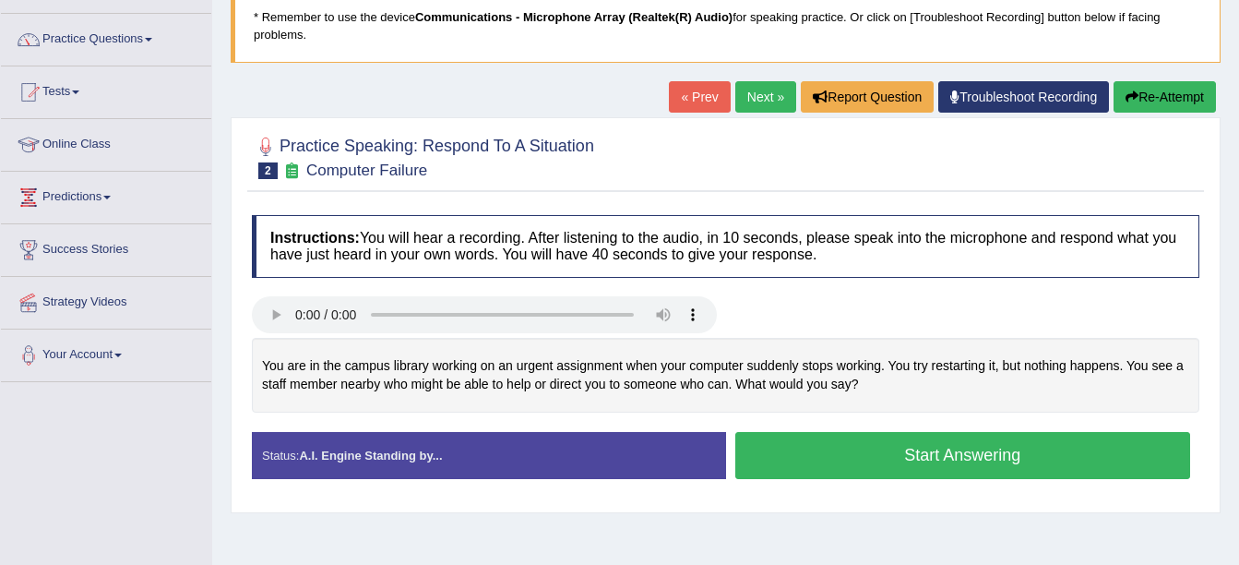
click at [808, 451] on button "Start Answering" at bounding box center [964, 455] width 456 height 47
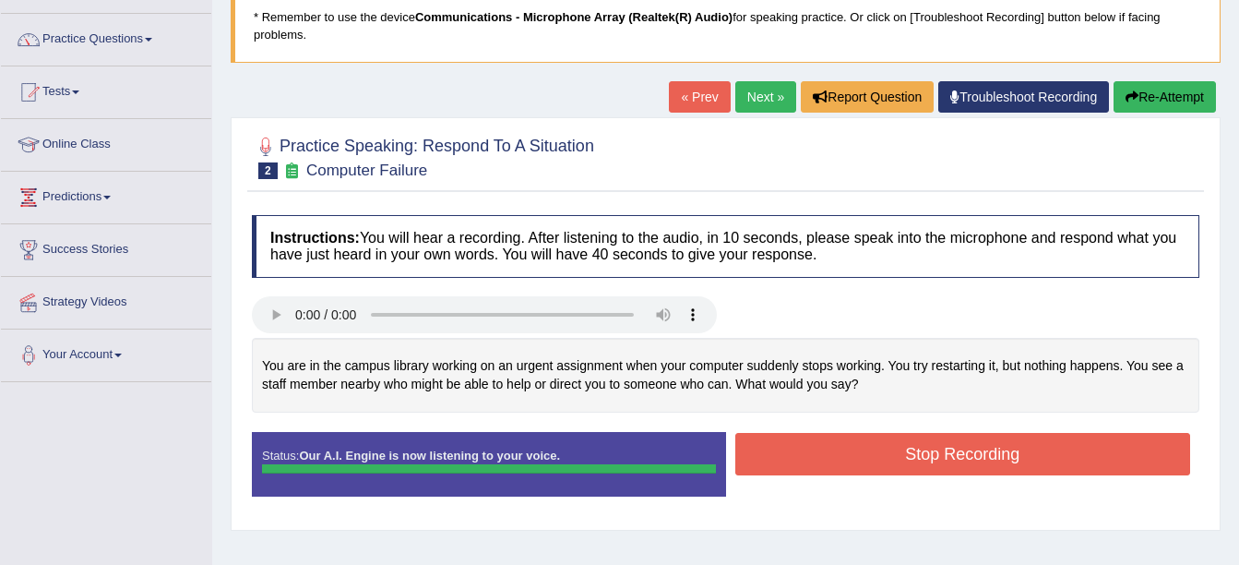
click at [820, 450] on button "Stop Recording" at bounding box center [964, 454] width 456 height 42
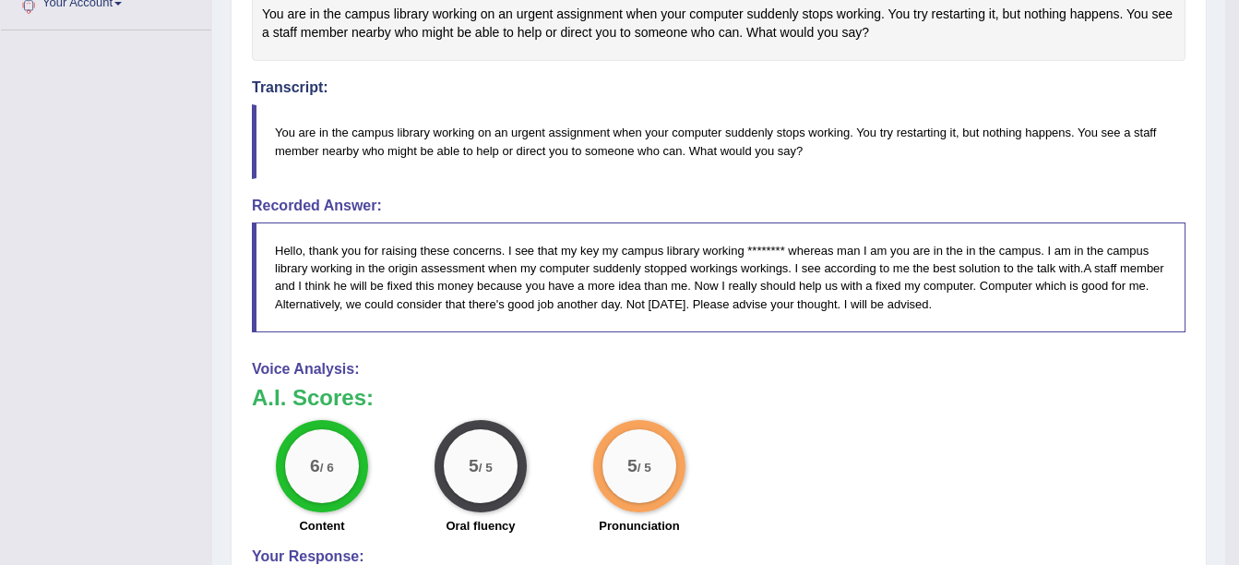
scroll to position [0, 0]
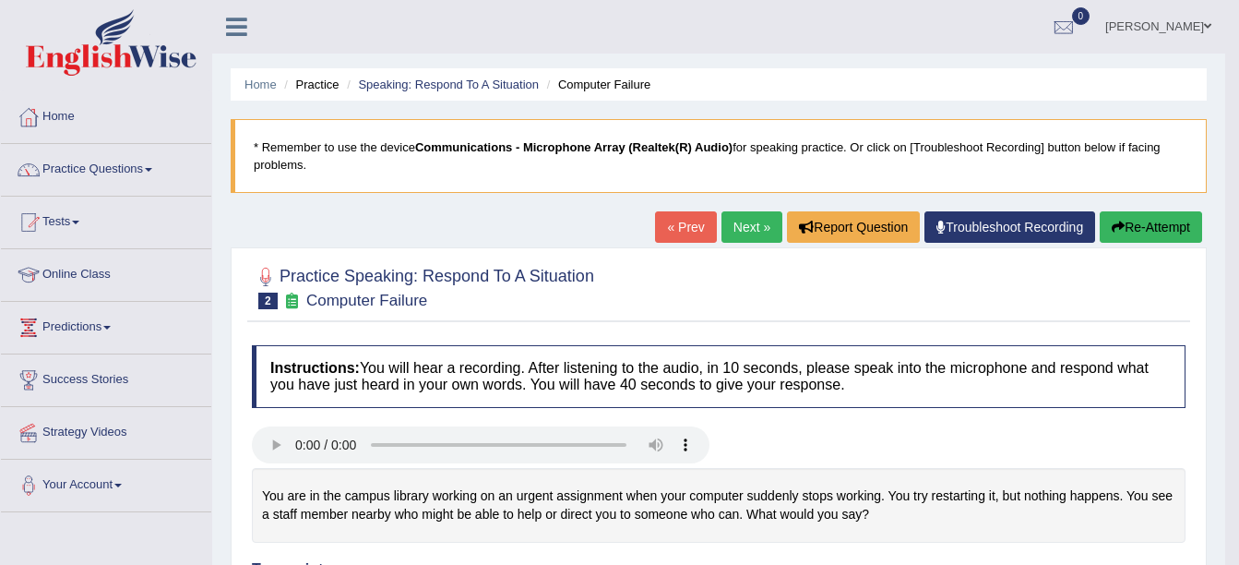
click at [736, 221] on link "Next »" at bounding box center [752, 226] width 61 height 31
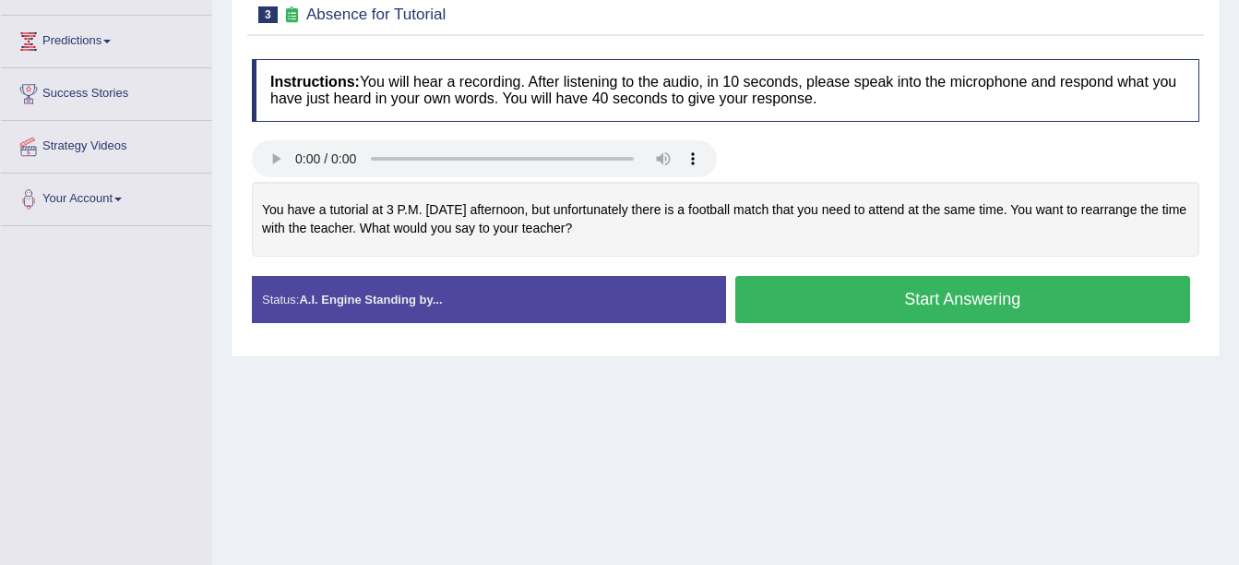
scroll to position [286, 0]
click at [807, 303] on button "Start Answering" at bounding box center [964, 299] width 456 height 47
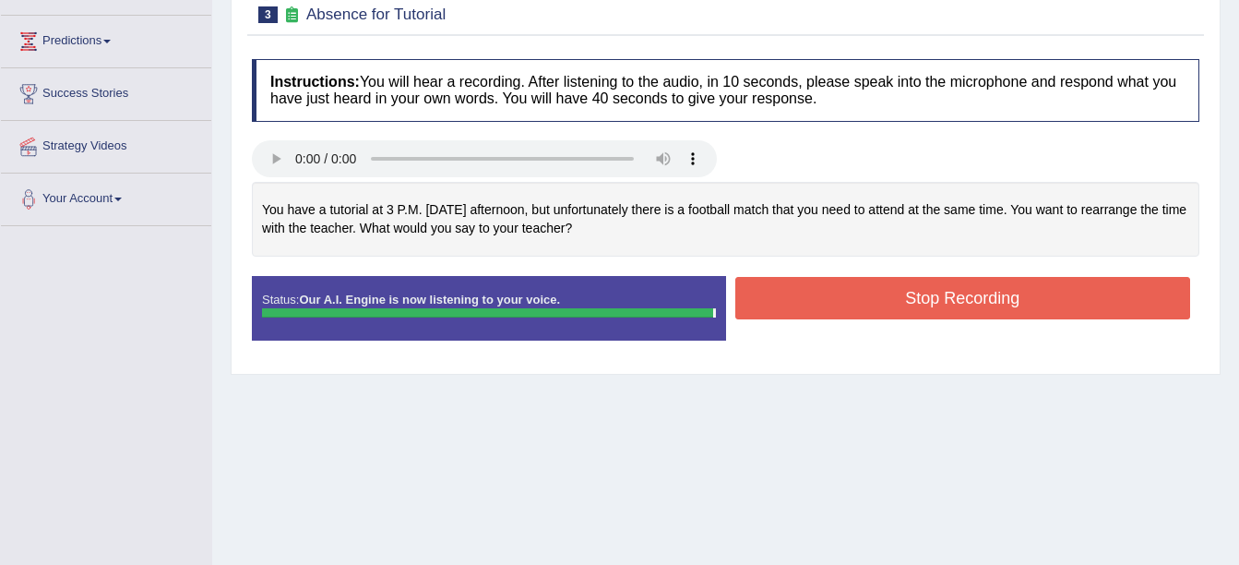
click at [807, 303] on button "Stop Recording" at bounding box center [964, 298] width 456 height 42
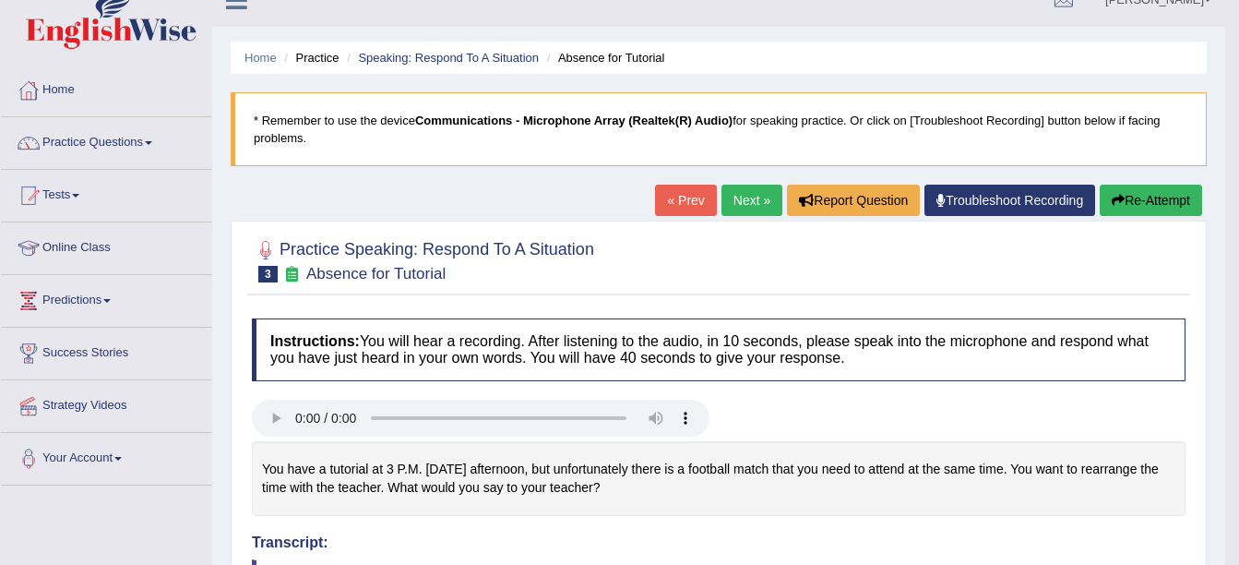
scroll to position [26, 0]
